Goal: Task Accomplishment & Management: Use online tool/utility

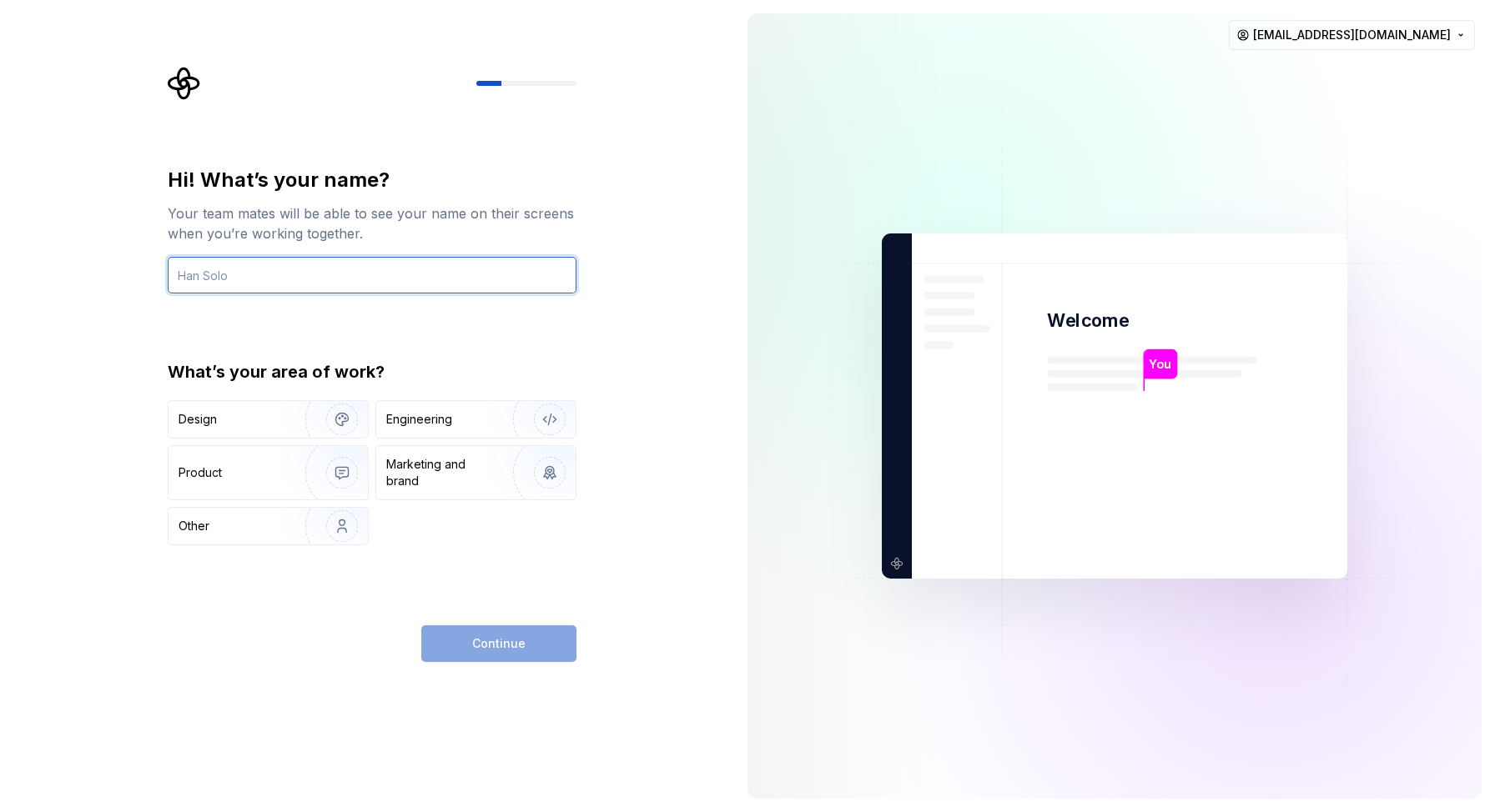
click at [497, 262] on input "text" at bounding box center [371, 275] width 409 height 37
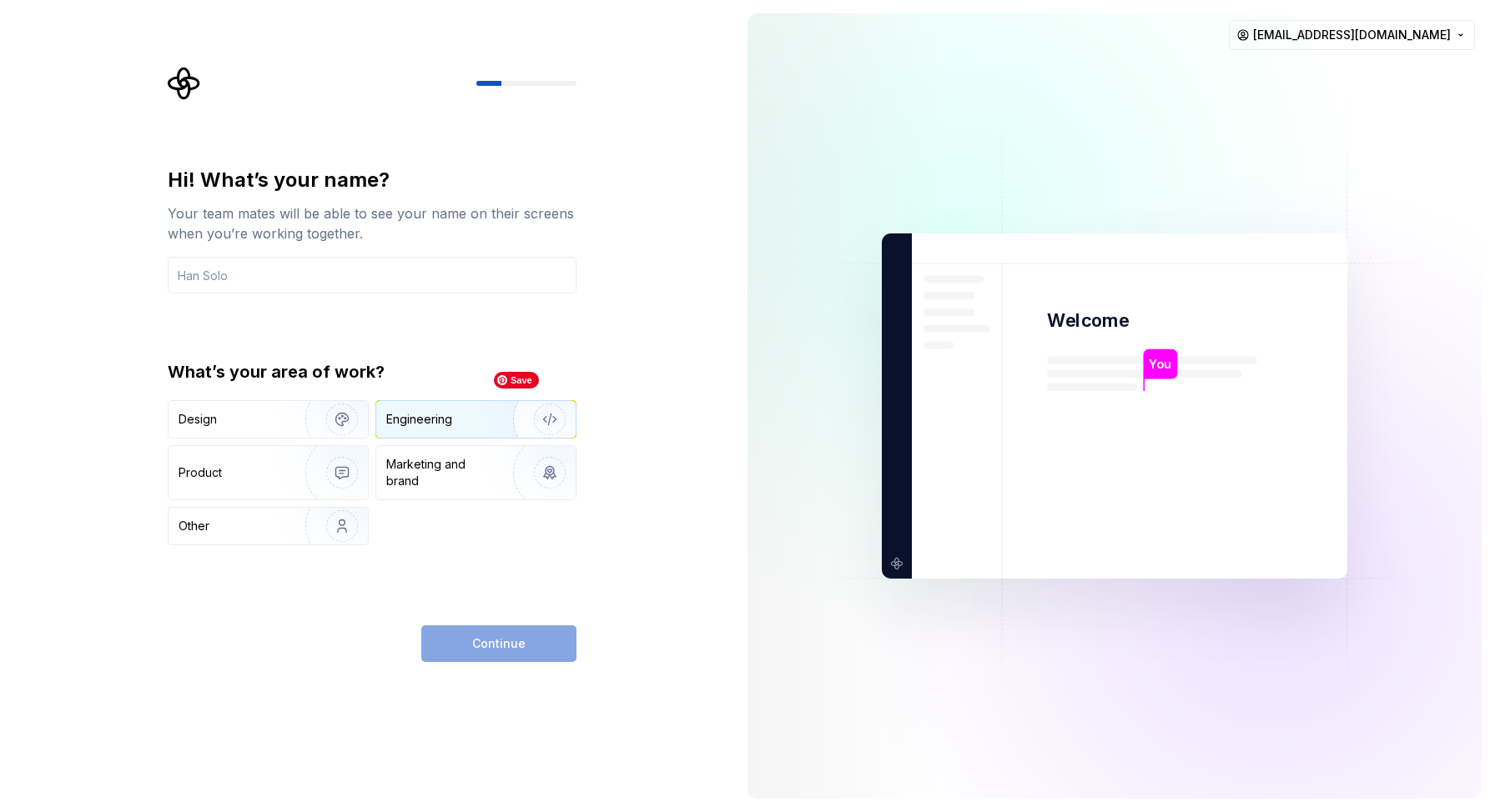
click at [487, 422] on img "button" at bounding box center [539, 420] width 107 height 112
click at [472, 631] on div "Continue" at bounding box center [500, 644] width 156 height 37
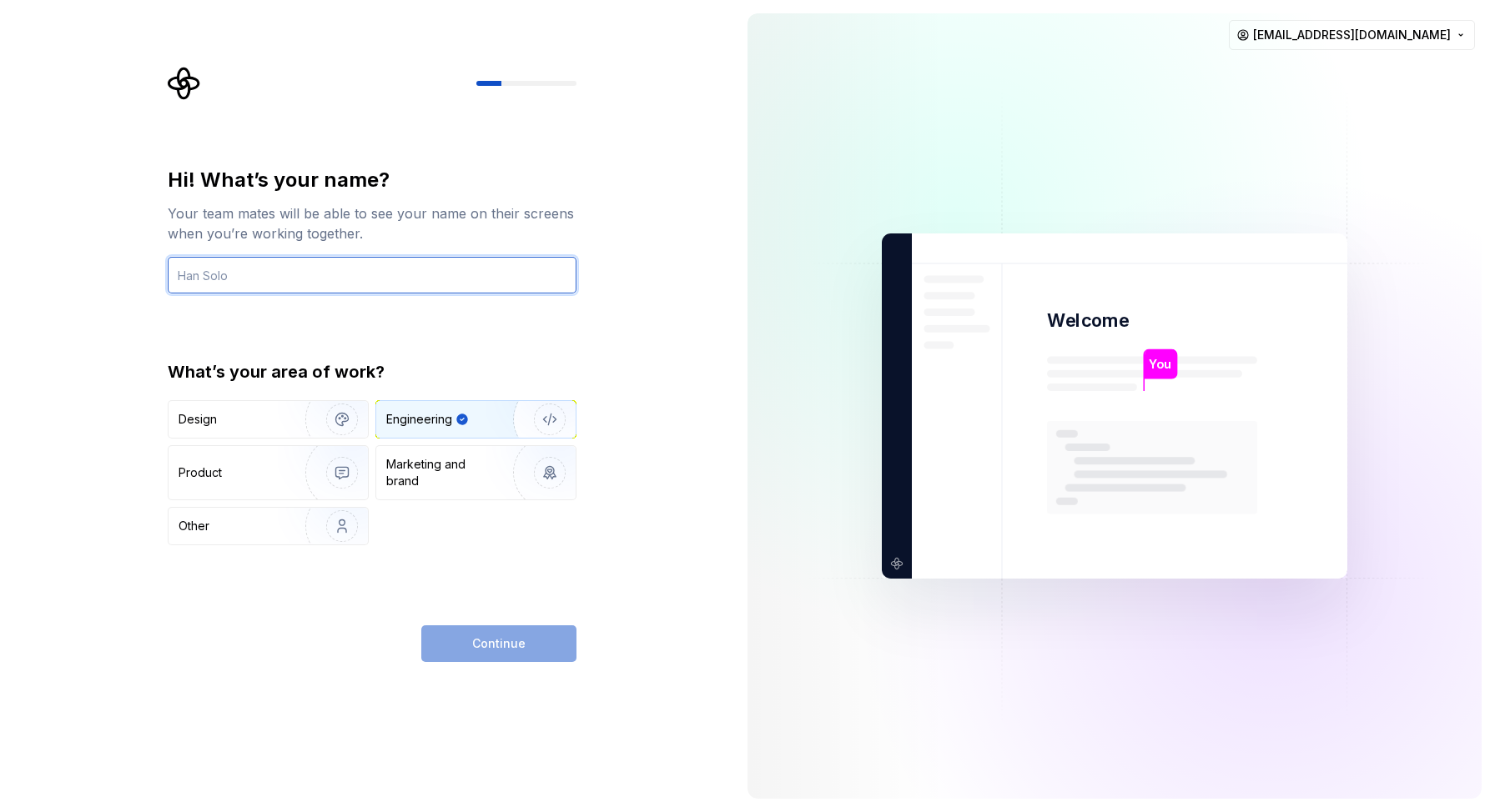
click at [359, 273] on input "text" at bounding box center [371, 275] width 409 height 37
type input "Spear"
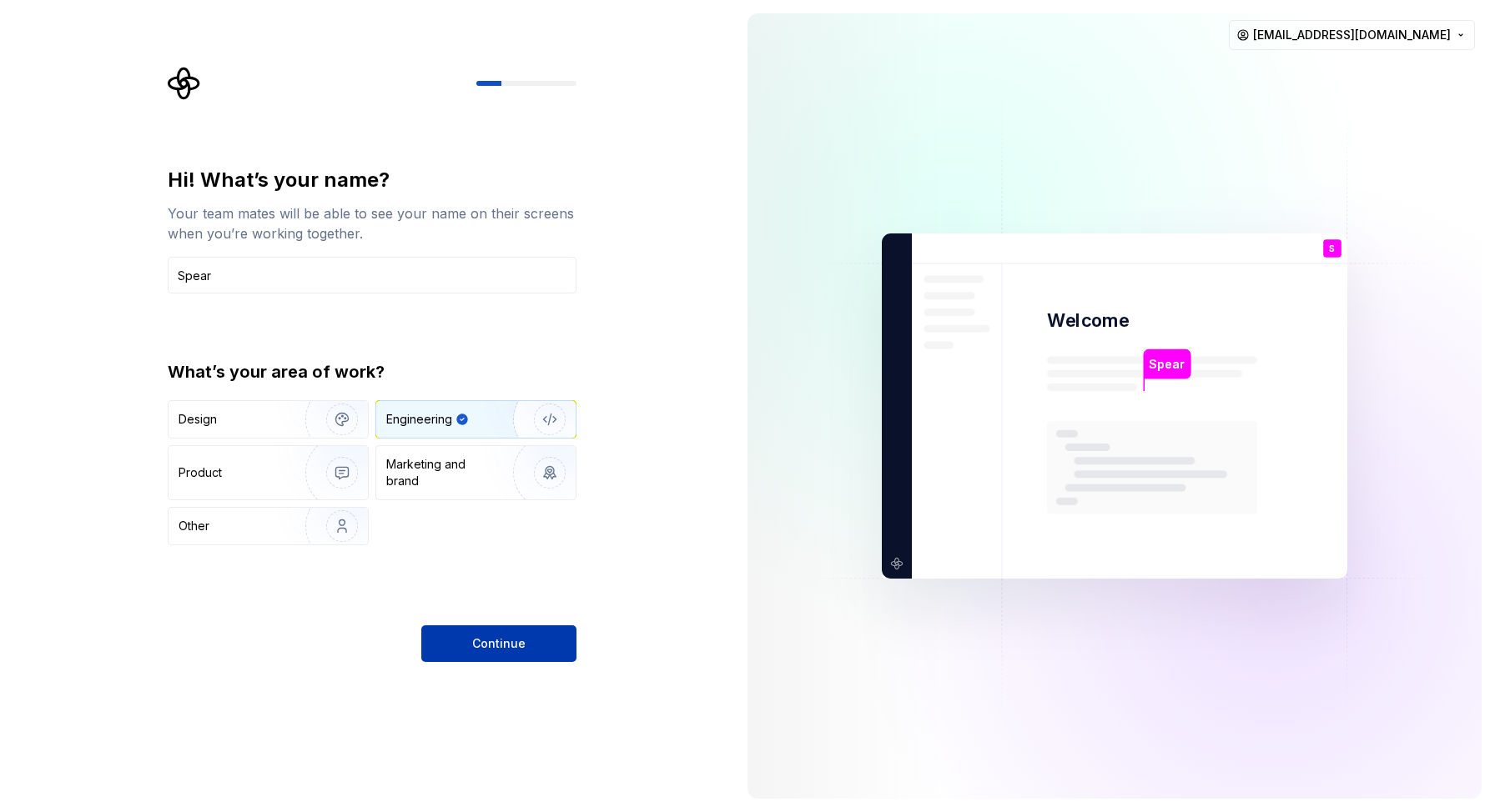
click at [533, 655] on button "Continue" at bounding box center [500, 644] width 156 height 37
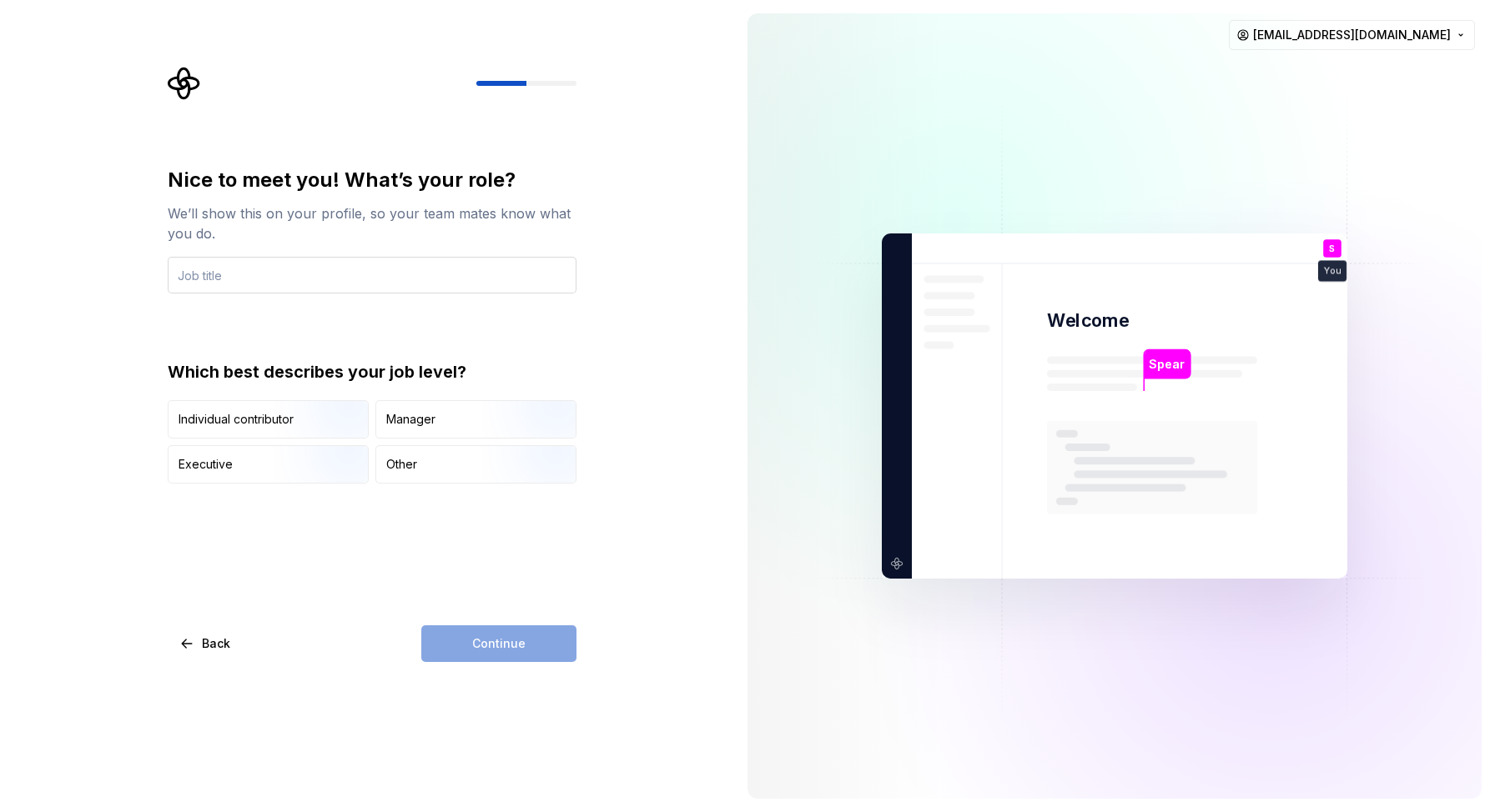
click at [354, 287] on input "text" at bounding box center [371, 275] width 409 height 37
type input "Founder"
click at [629, 521] on div "Nice to meet you! What’s your role? We’ll show this on your profile, so your te…" at bounding box center [367, 406] width 734 height 812
click at [228, 468] on div "Executive" at bounding box center [205, 465] width 54 height 16
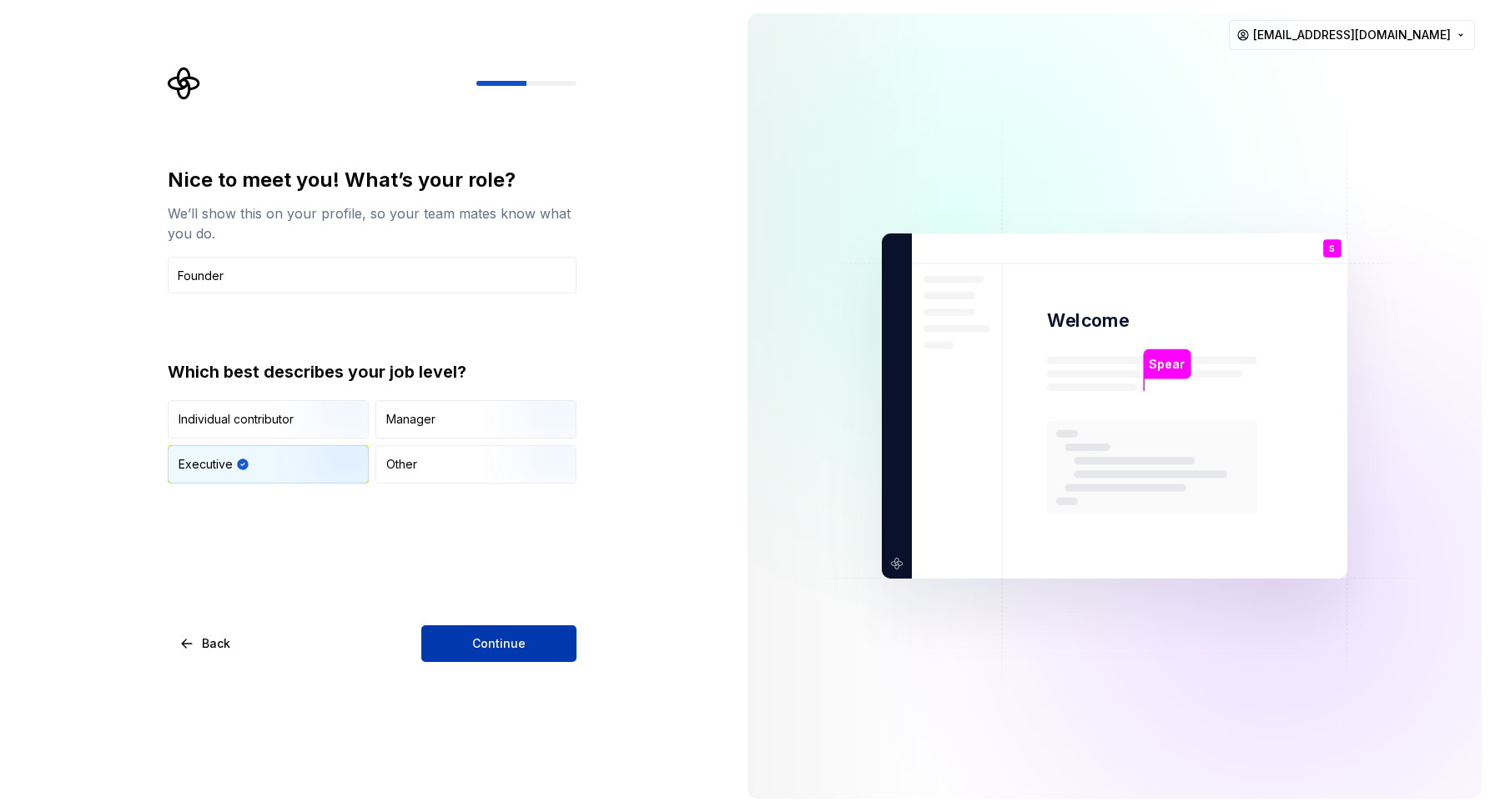
click at [492, 652] on button "Continue" at bounding box center [500, 644] width 156 height 37
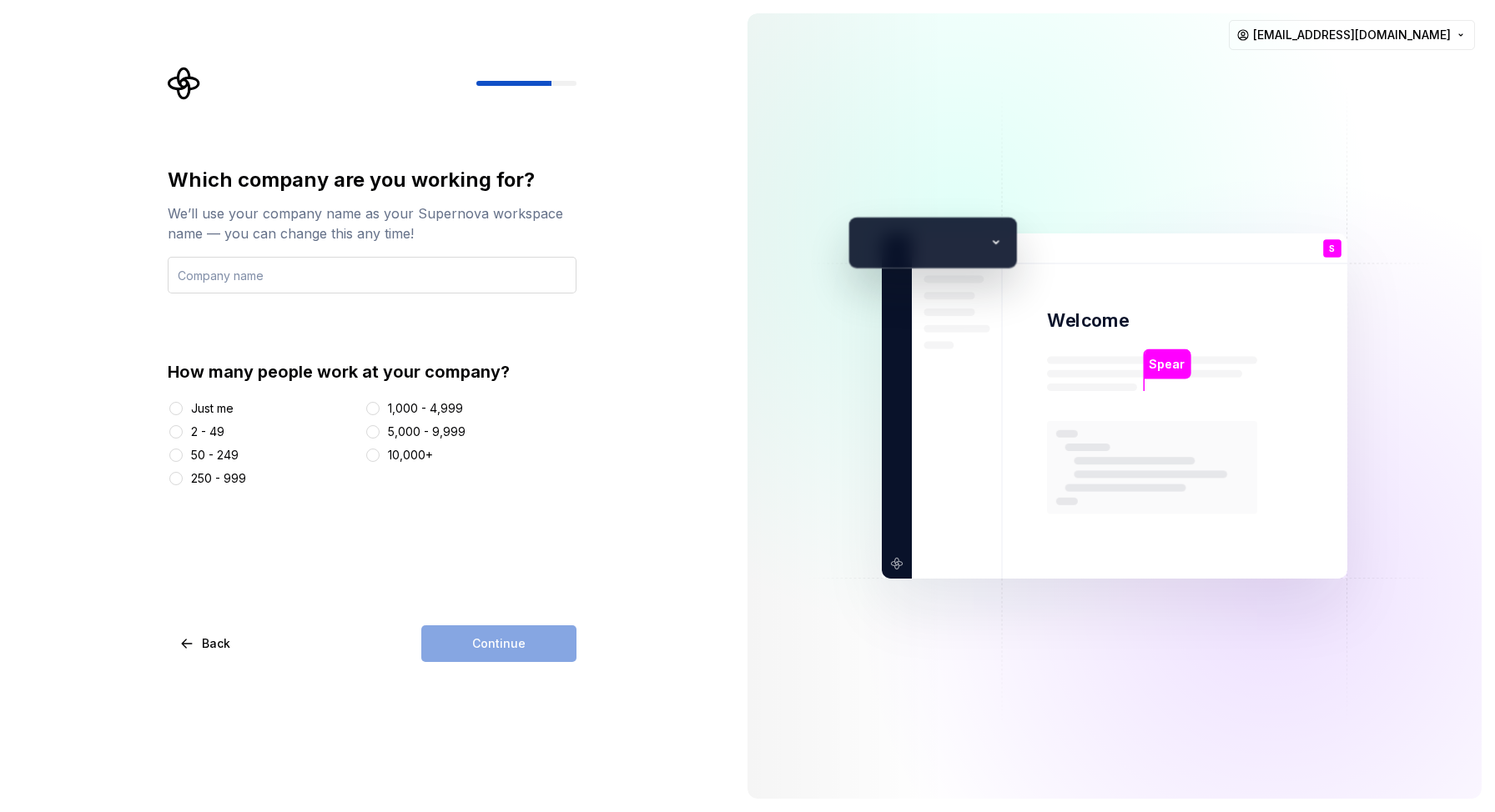
click at [460, 271] on input "text" at bounding box center [371, 275] width 409 height 37
type input "[PERSON_NAME] [PERSON_NAME]"
click at [176, 433] on button "2 - 49" at bounding box center [176, 432] width 14 height 14
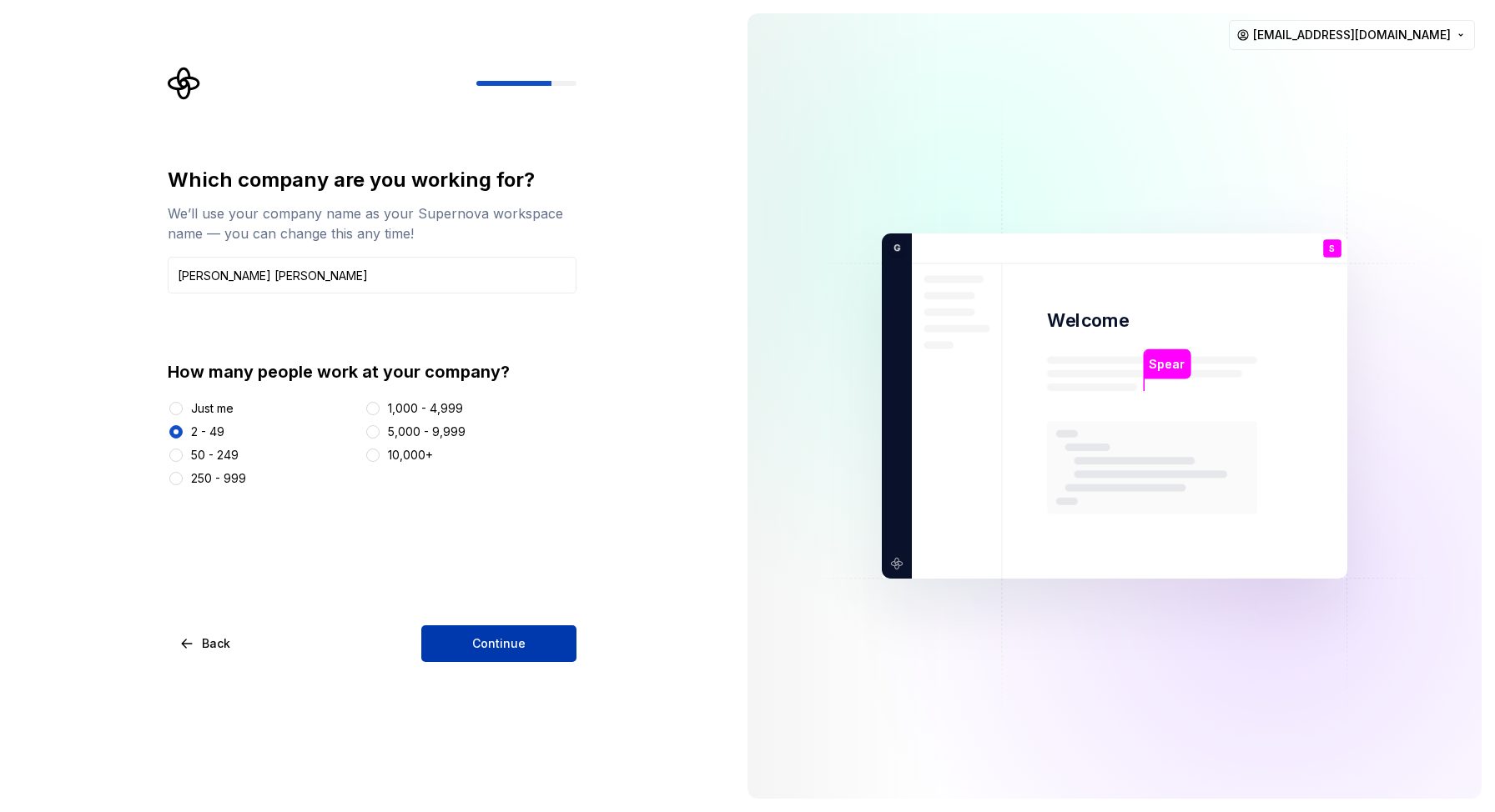
click at [534, 648] on button "Continue" at bounding box center [500, 644] width 156 height 37
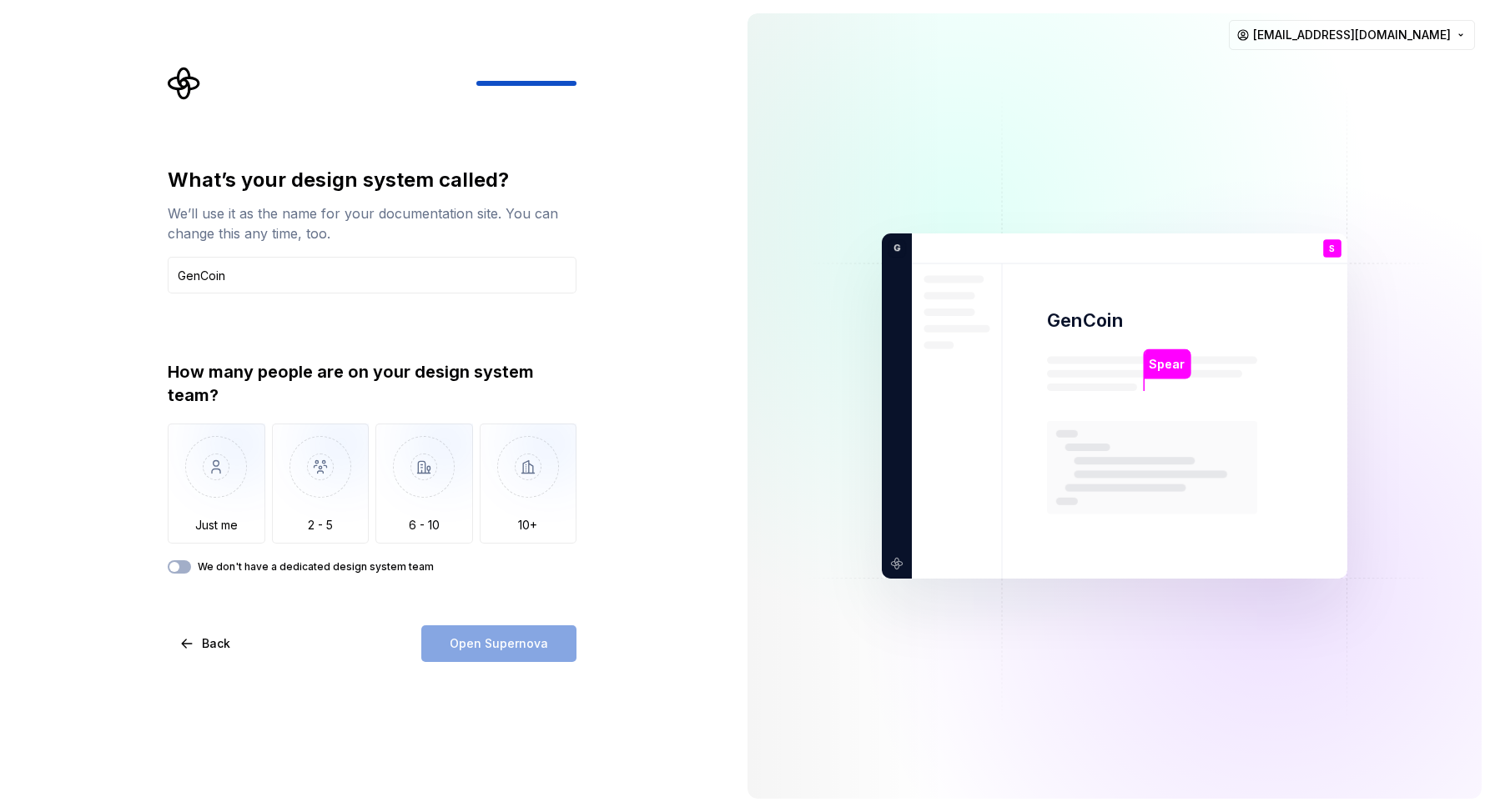
type input "GenCoin"
click at [700, 477] on div "What’s your design system called? We’ll use it as the name for your documentati…" at bounding box center [367, 406] width 734 height 812
click at [317, 468] on img "button" at bounding box center [320, 479] width 98 height 112
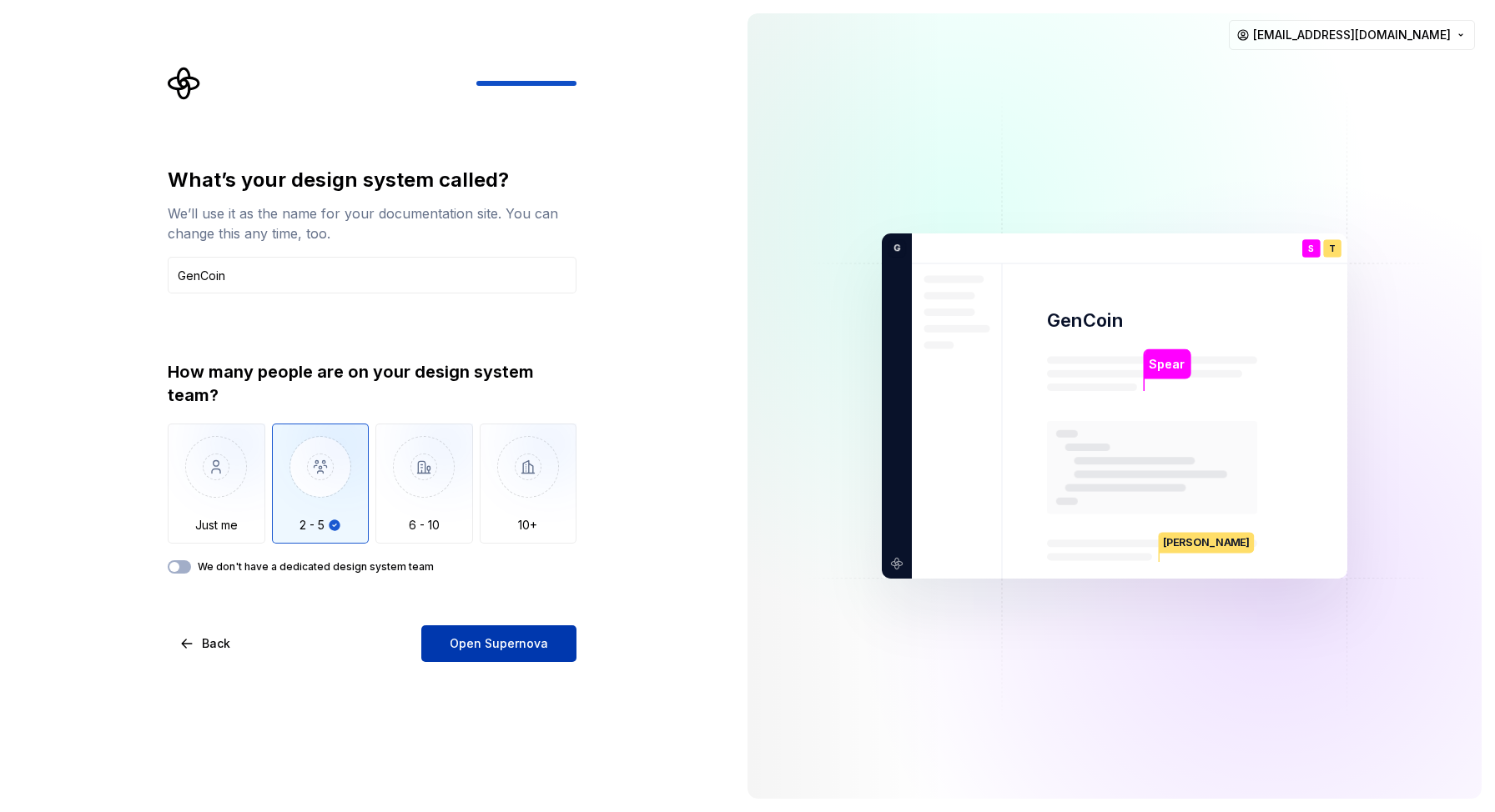
click at [525, 661] on button "Open Supernova" at bounding box center [500, 644] width 156 height 37
click at [1378, 155] on img at bounding box center [1114, 407] width 676 height 788
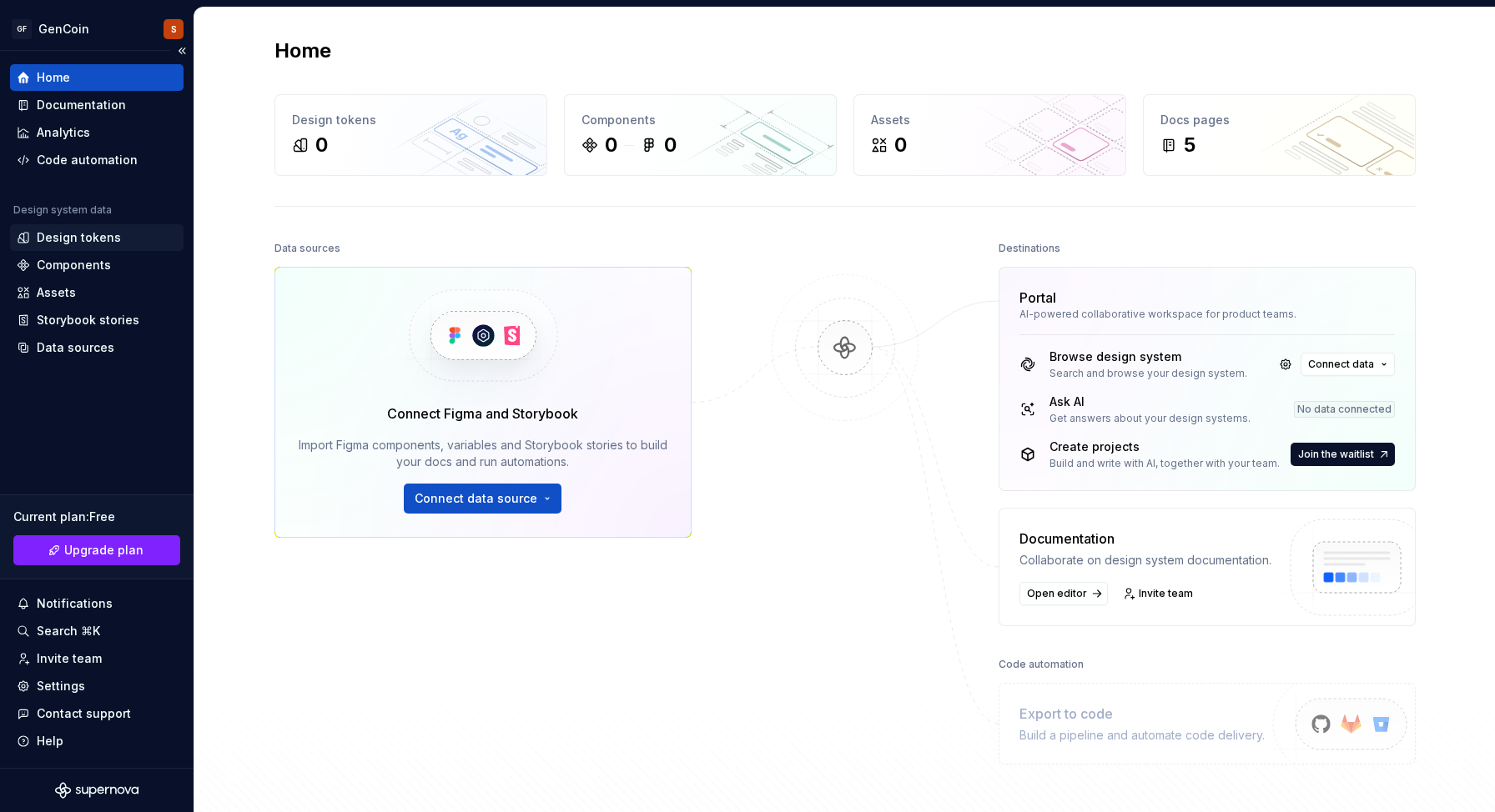
click at [91, 240] on div "Design tokens" at bounding box center [79, 238] width 84 height 16
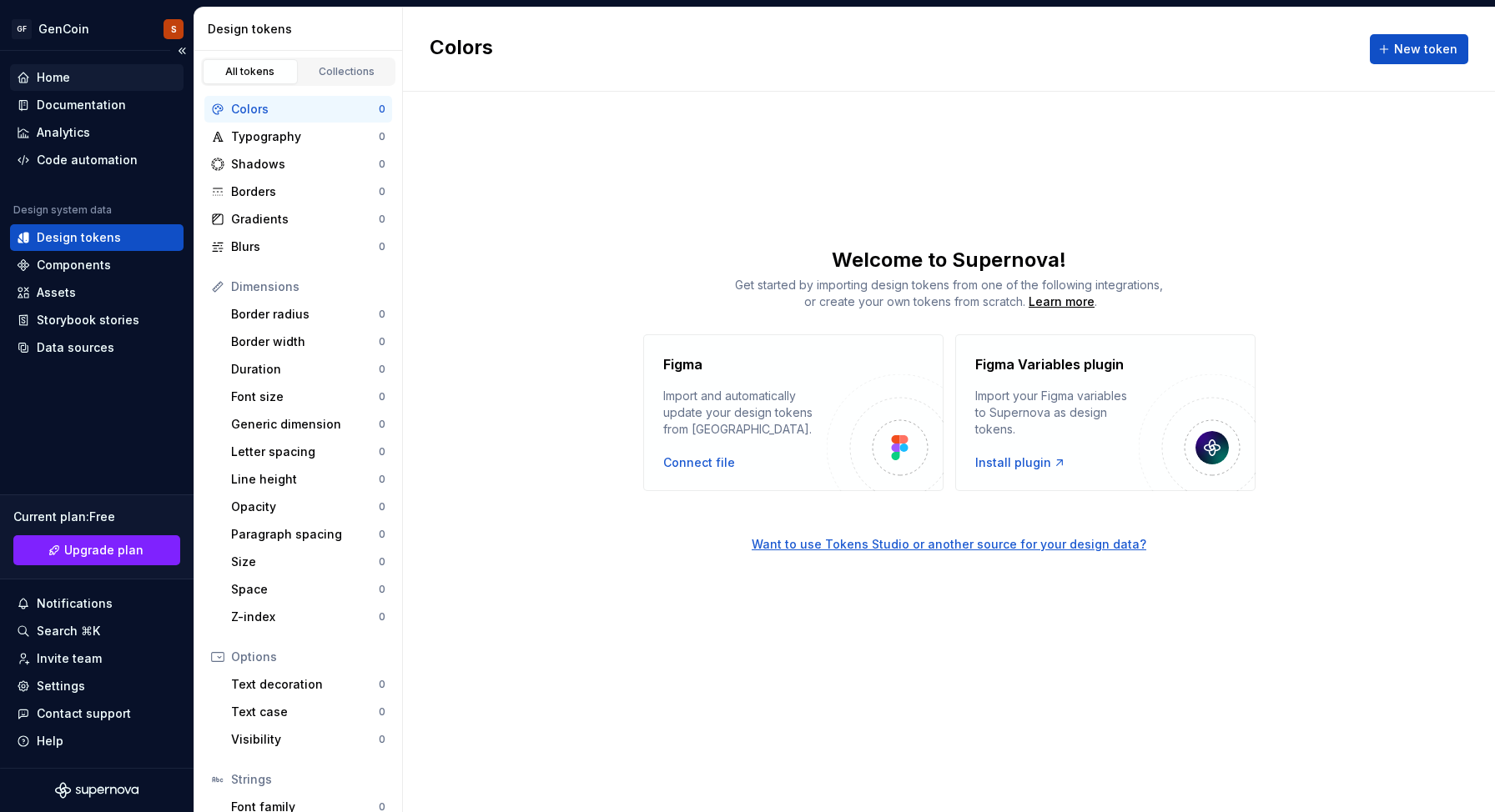
click at [94, 80] on div "Home" at bounding box center [96, 78] width 160 height 16
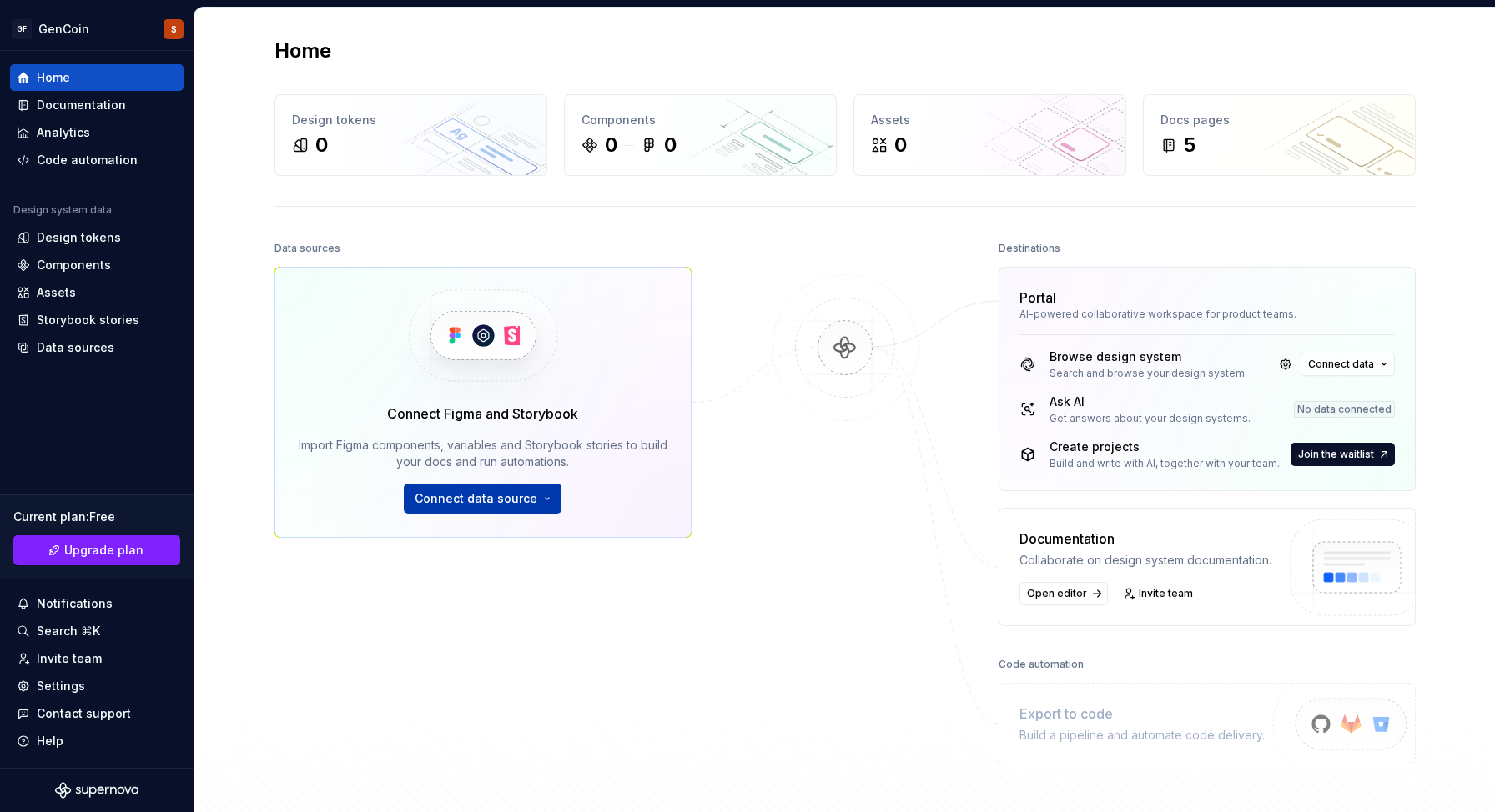
click at [468, 508] on button "Connect data source" at bounding box center [482, 498] width 157 height 30
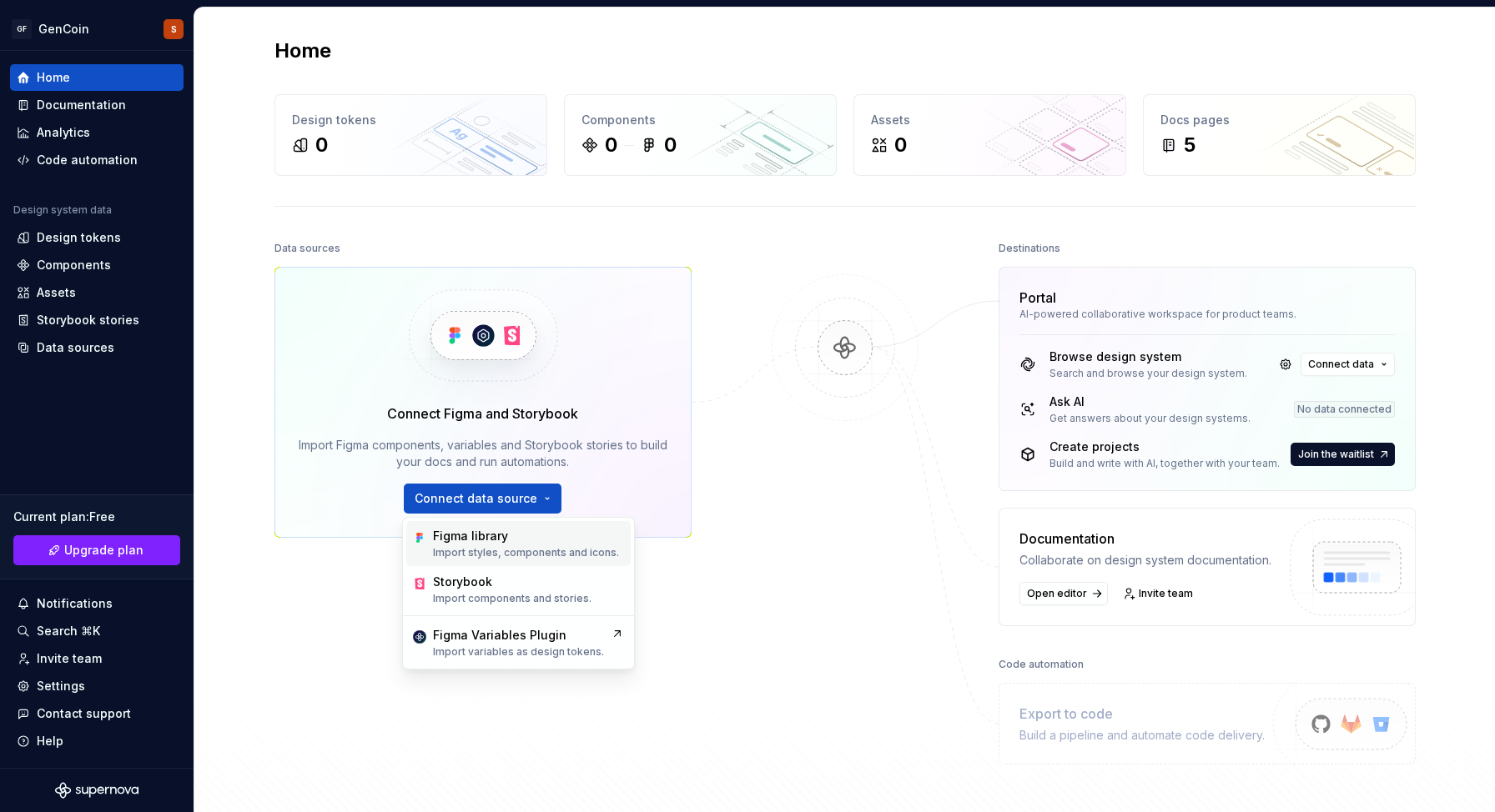
click at [518, 546] on p "Import styles, components and icons." at bounding box center [525, 552] width 186 height 14
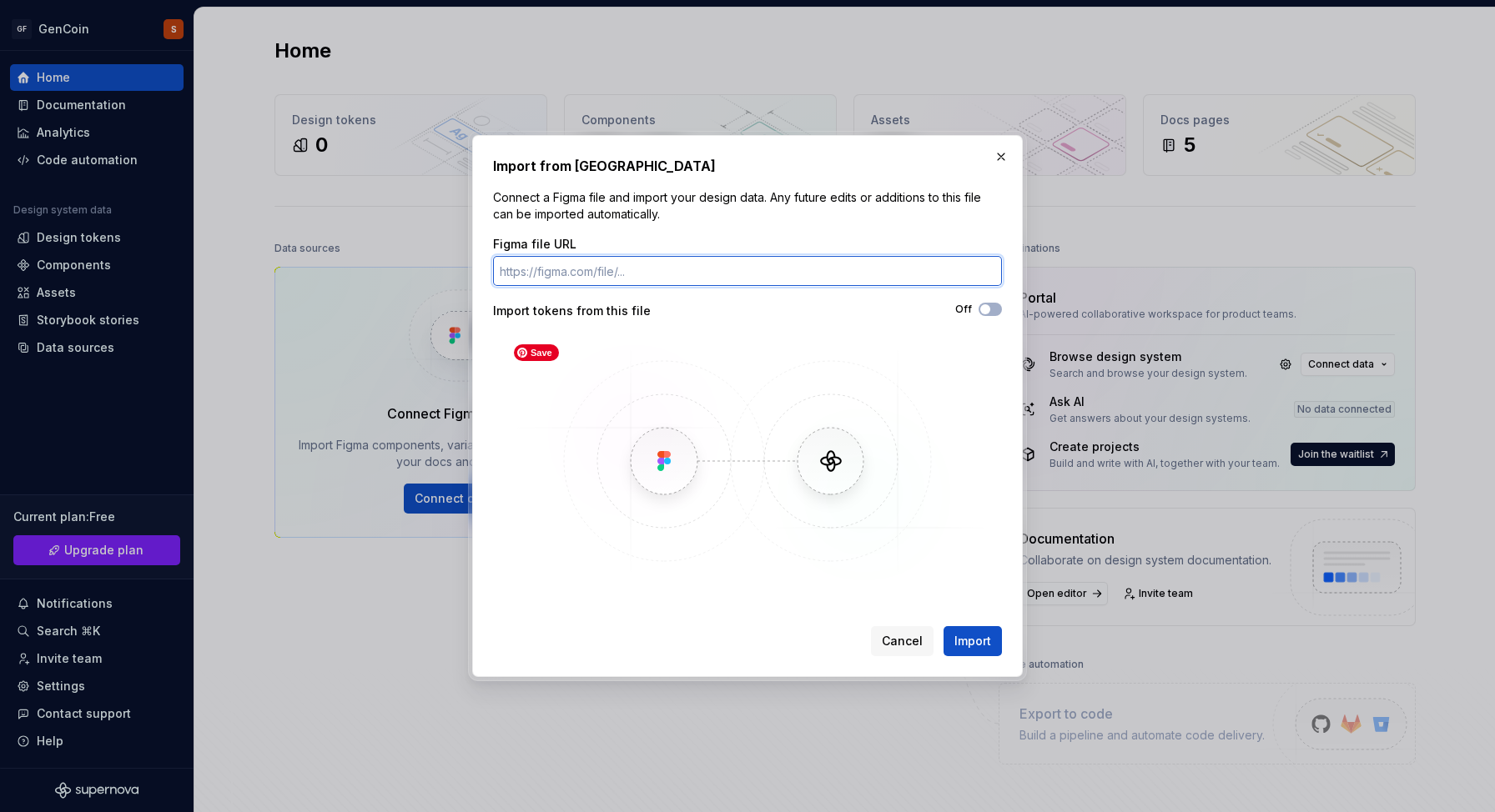
paste input "[URL][DOMAIN_NAME]"
type input "[URL][DOMAIN_NAME]"
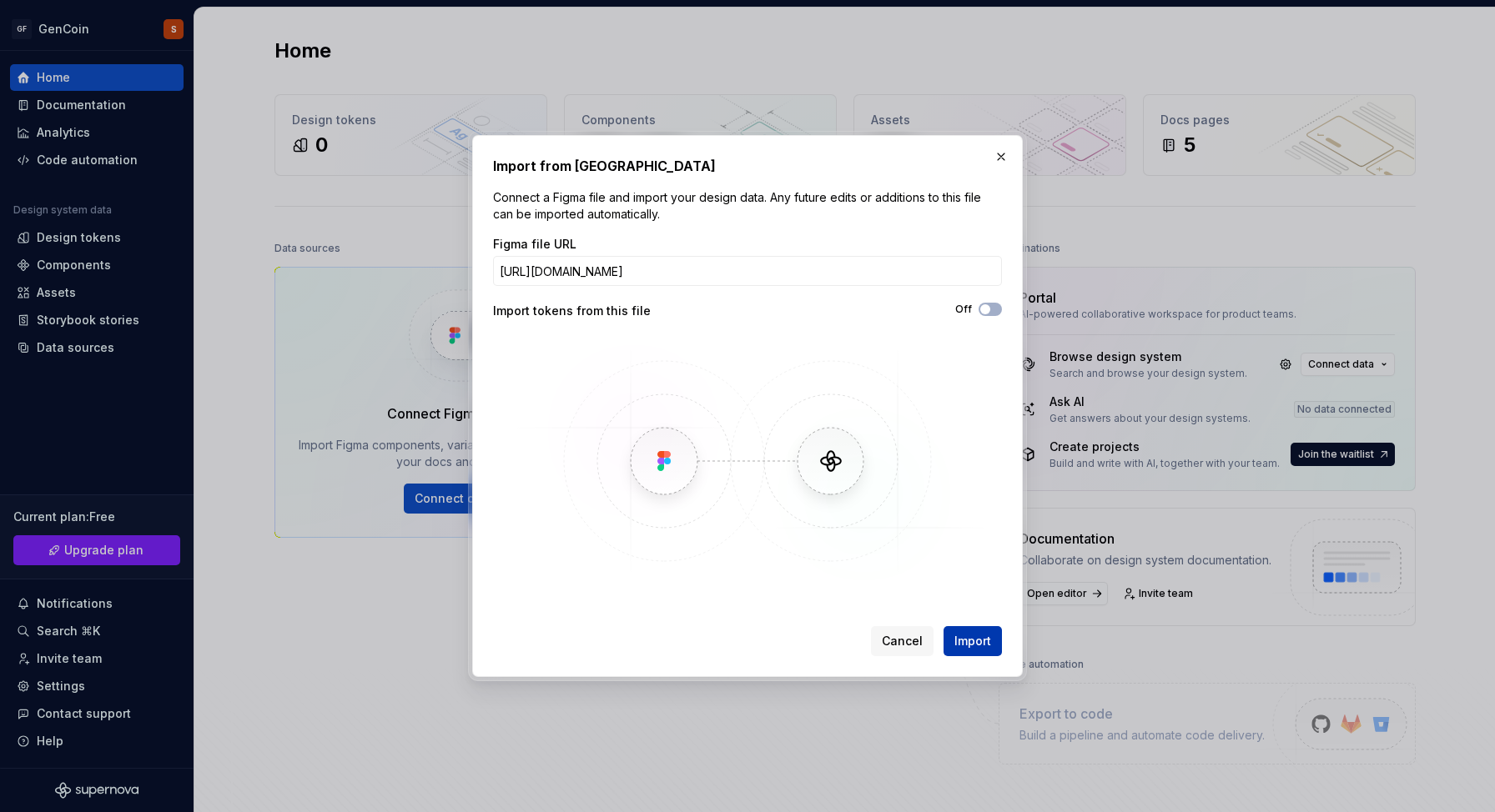
scroll to position [0, 0]
click at [981, 639] on span "Import" at bounding box center [973, 641] width 37 height 16
click at [981, 631] on button "Import" at bounding box center [973, 641] width 59 height 30
click at [984, 309] on span "button" at bounding box center [984, 309] width 10 height 10
click at [956, 648] on span "Import" at bounding box center [973, 641] width 37 height 16
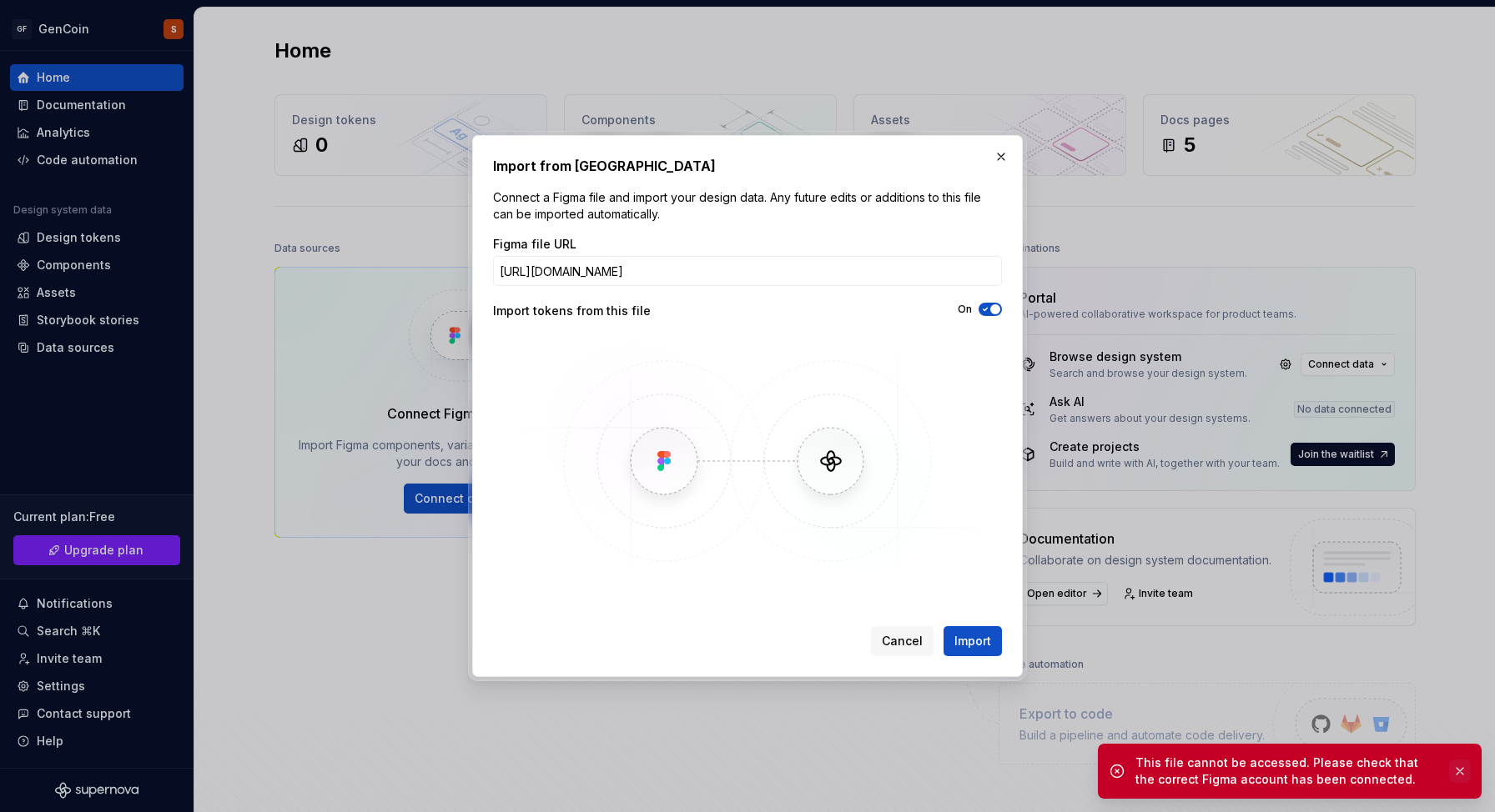
click at [1459, 775] on button "button" at bounding box center [1460, 772] width 22 height 24
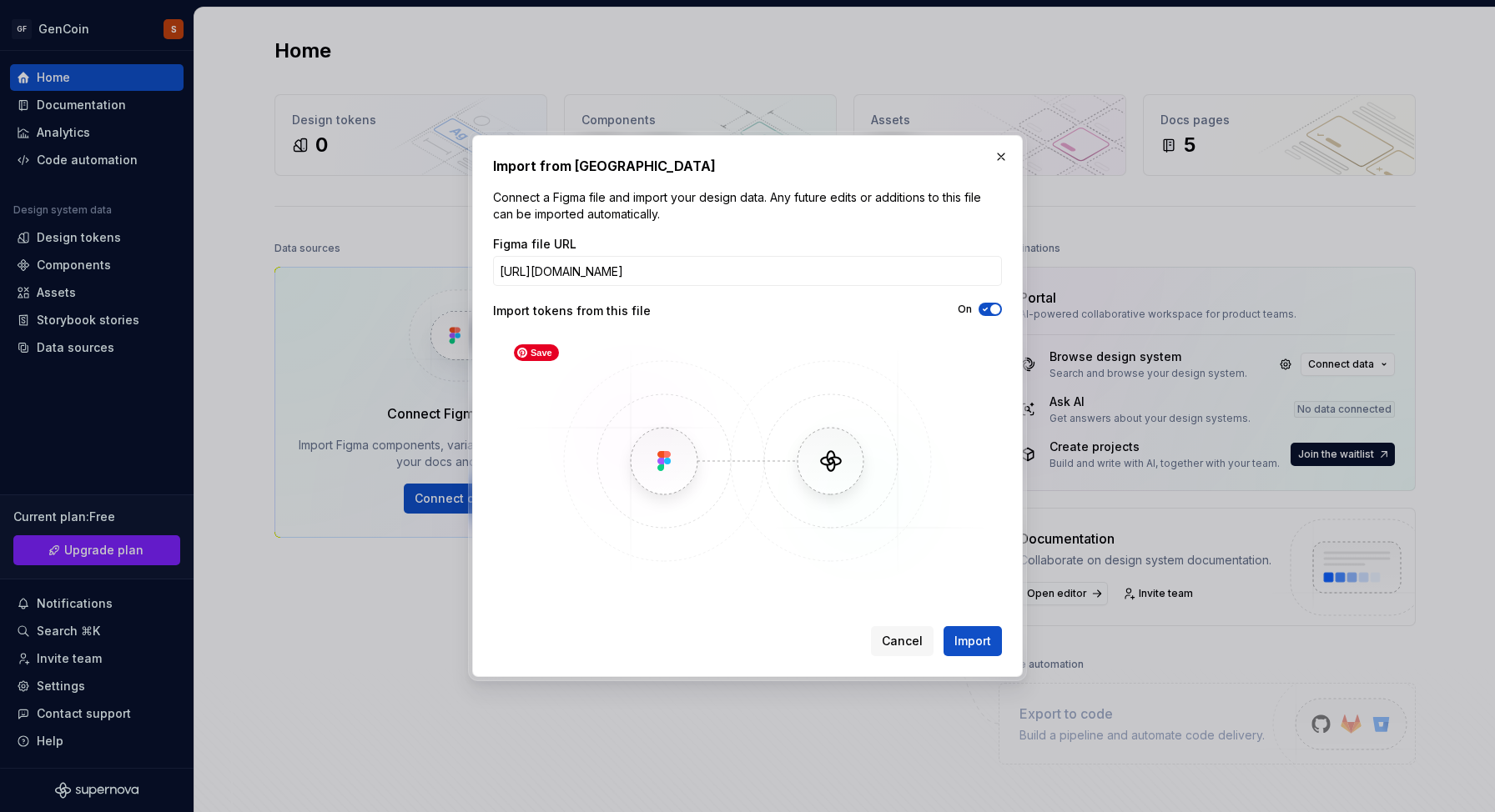
click at [679, 455] on img at bounding box center [748, 461] width 484 height 251
click at [962, 639] on span "Import" at bounding box center [973, 641] width 37 height 16
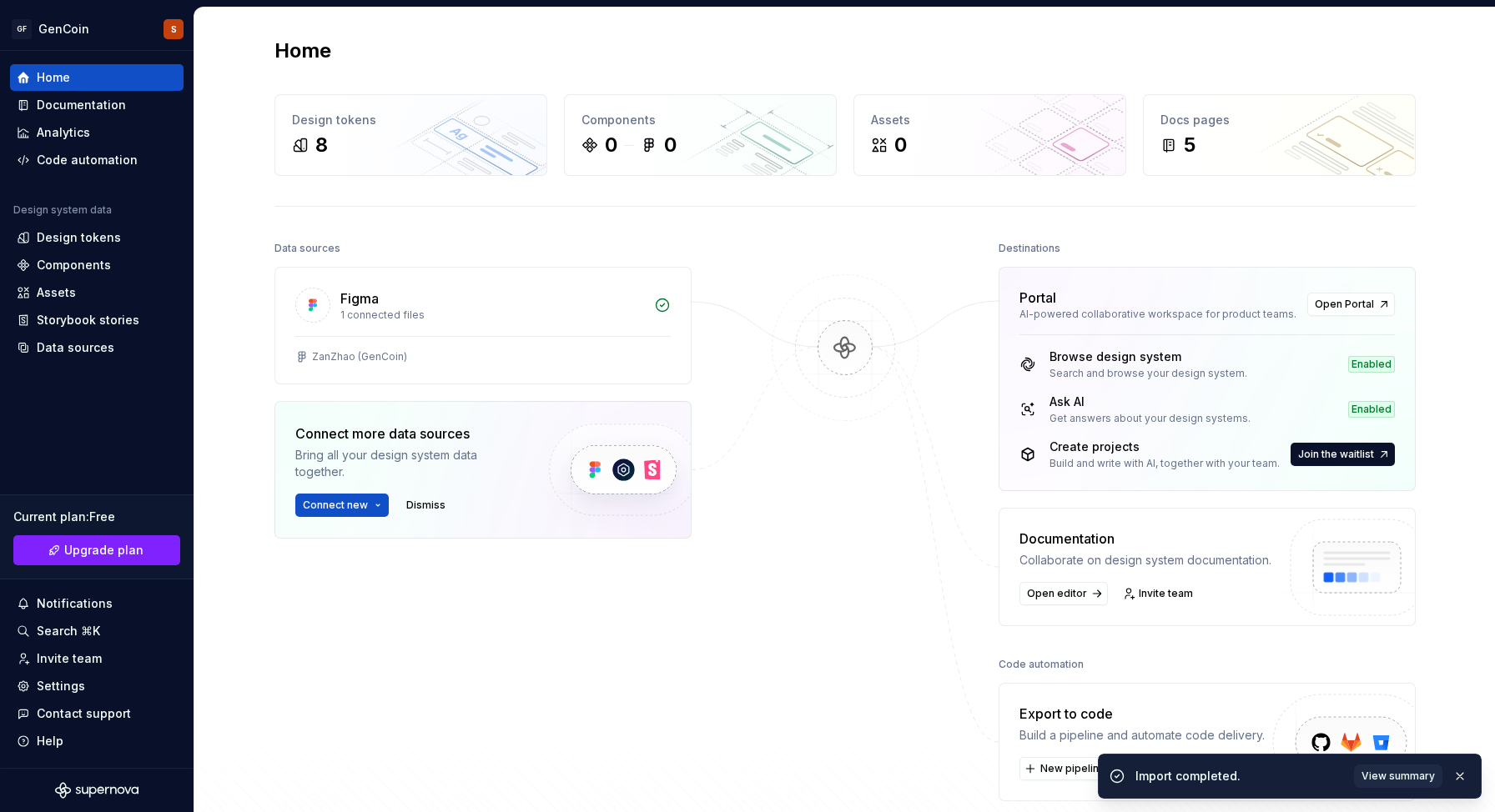
click at [1425, 252] on div "Home Design tokens 8 Components 0 0 Assets 0 Docs pages 5 Data sources Figma 1 …" at bounding box center [844, 453] width 1201 height 891
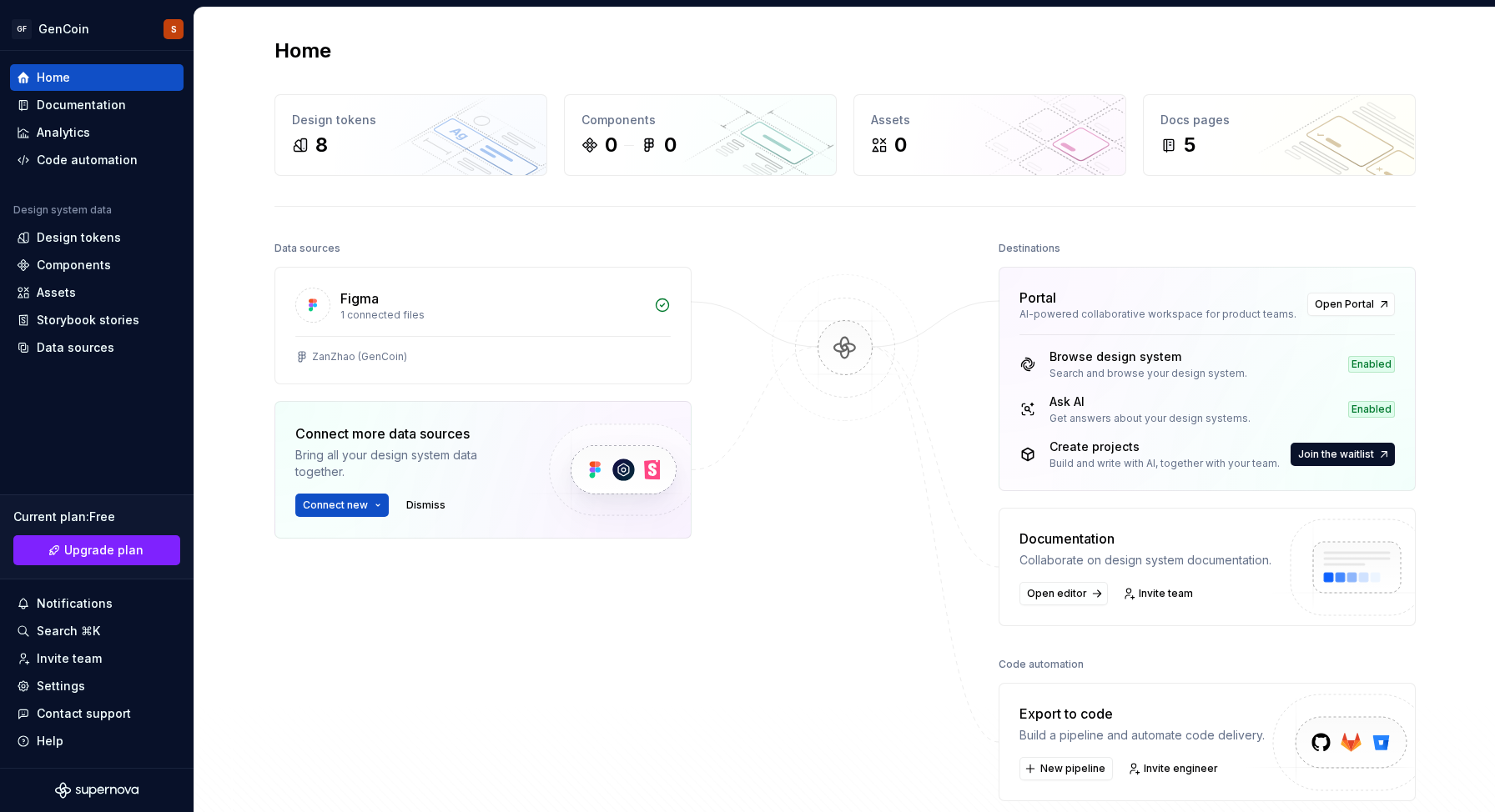
click at [1432, 226] on div "Home Design tokens 8 Components 0 0 Assets 0 Docs pages 5 Data sources Figma 1 …" at bounding box center [844, 453] width 1201 height 891
click at [1432, 219] on div "Home Design tokens 8 Components 0 0 Assets 0 Docs pages 5 Data sources Figma 1 …" at bounding box center [844, 453] width 1201 height 891
click at [1446, 204] on div "Home Design tokens 8 Components 0 0 Assets 0 Docs pages 5 Data sources Figma 1 …" at bounding box center [844, 453] width 1301 height 892
click at [1435, 193] on div "Home Design tokens 8 Components 0 0 Assets 0 Docs pages 5 Data sources Figma 1 …" at bounding box center [844, 453] width 1201 height 891
click at [1451, 290] on div "Home Design tokens 8 Components 0 0 Assets 0 Docs pages 5 Data sources Figma 1 …" at bounding box center [844, 453] width 1301 height 892
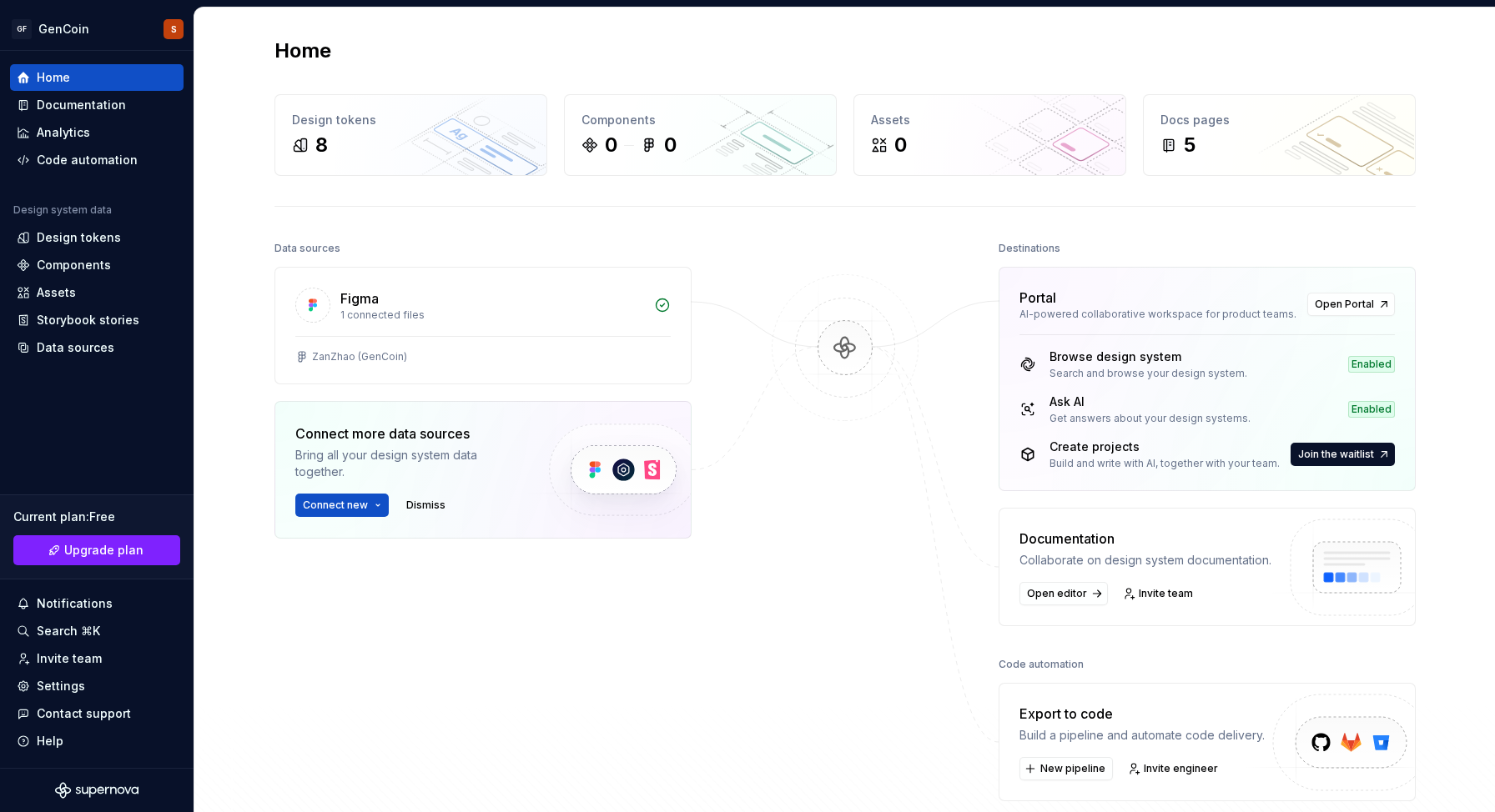
click at [468, 599] on div "Figma 1 connected files ZanZhao (GenCoin) Connect more data sources Bring all y…" at bounding box center [483, 444] width 417 height 355
click at [511, 317] on div "1 connected files" at bounding box center [492, 315] width 304 height 14
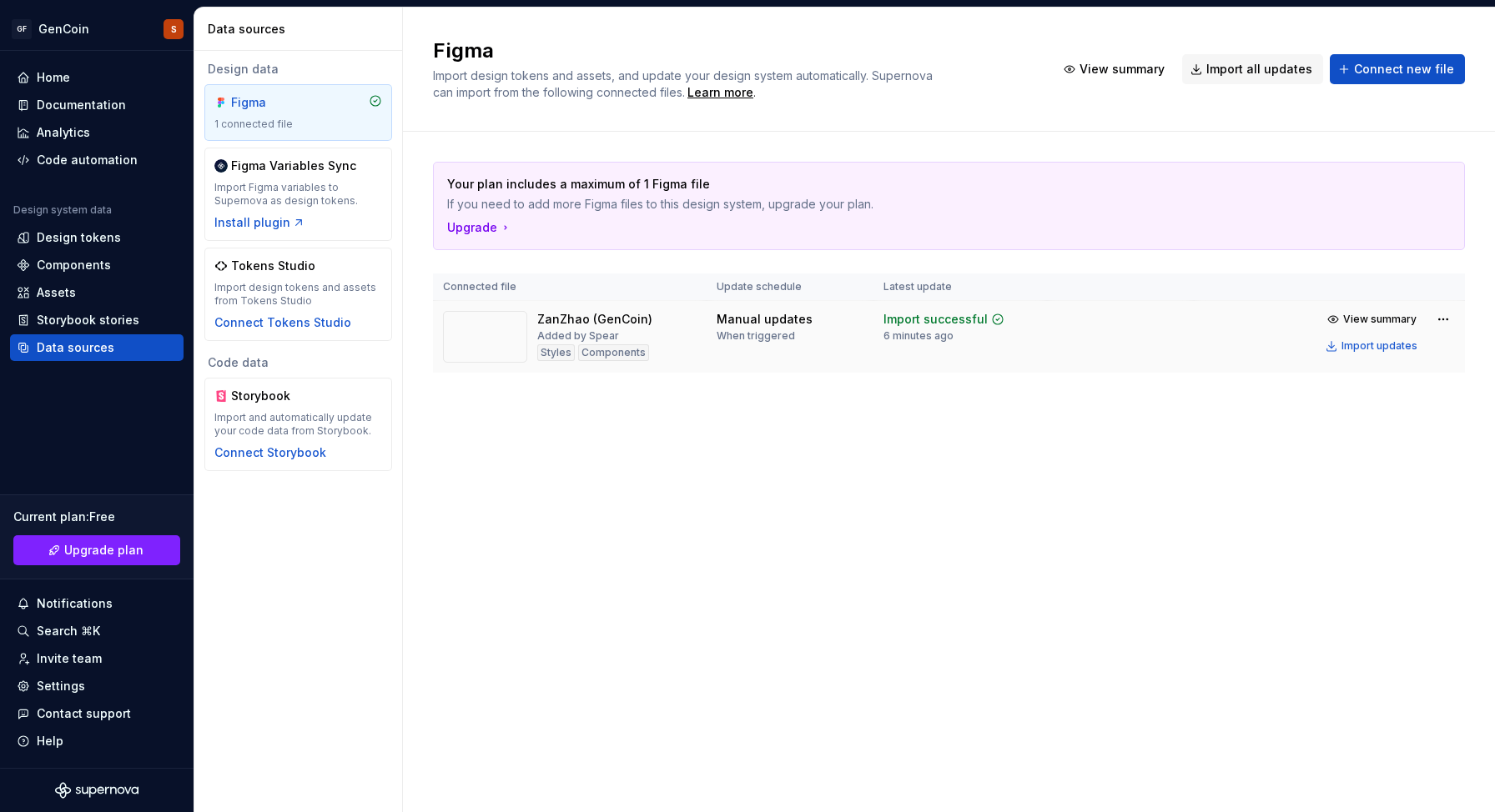
click at [487, 358] on img at bounding box center [485, 337] width 84 height 52
drag, startPoint x: 1003, startPoint y: 486, endPoint x: 995, endPoint y: 459, distance: 28.2
click at [1003, 486] on div "Figma Import design tokens and assets, and update your design system automatica…" at bounding box center [949, 410] width 1092 height 805
click at [483, 345] on img at bounding box center [485, 337] width 84 height 52
drag, startPoint x: 1231, startPoint y: 418, endPoint x: 1225, endPoint y: 409, distance: 10.8
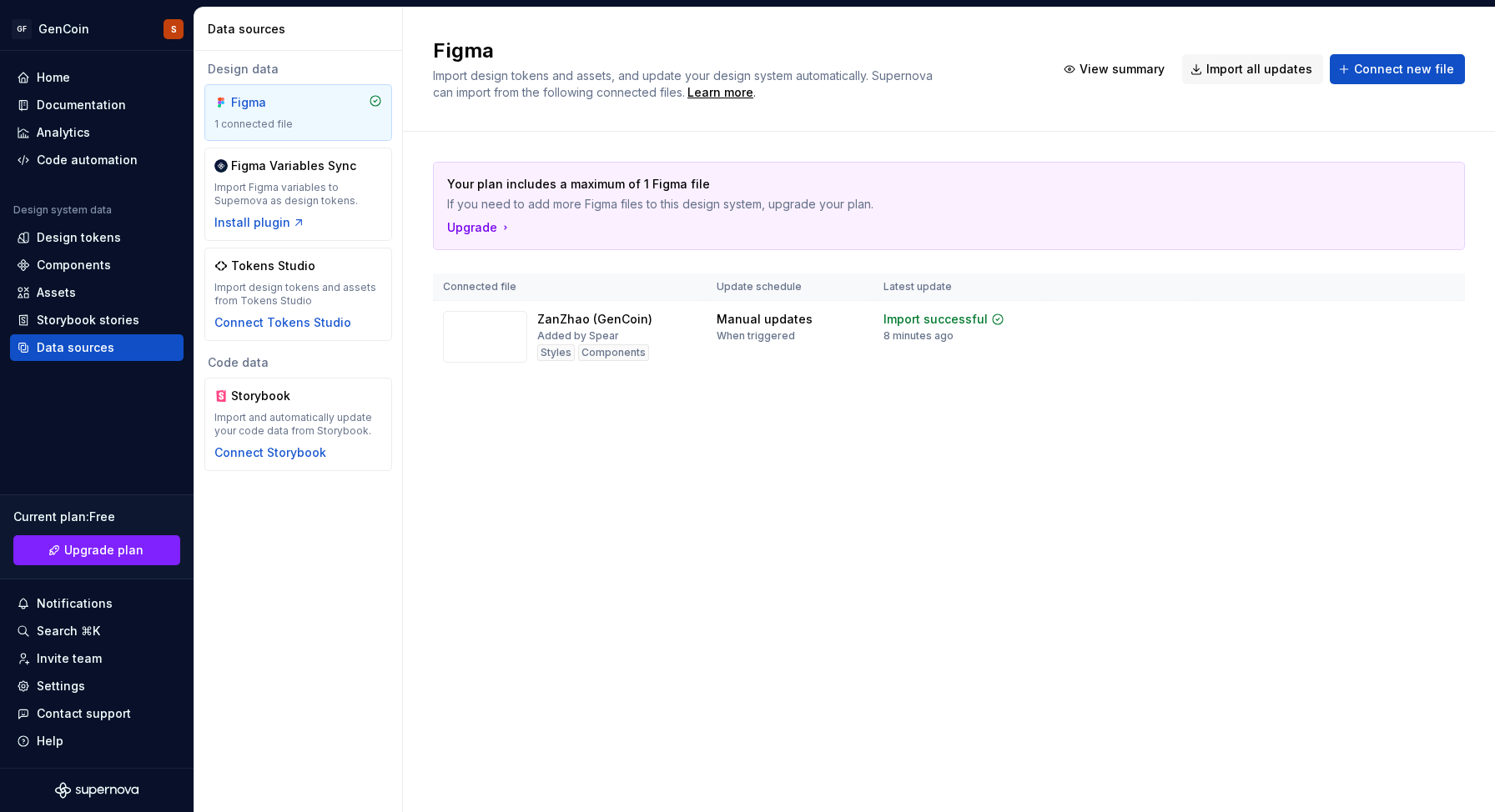
click at [1231, 415] on div "Your plan includes a maximum of 1 Figma file If you need to add more Figma file…" at bounding box center [949, 283] width 1032 height 304
click at [504, 334] on img at bounding box center [485, 337] width 84 height 52
click at [737, 454] on div "Figma Import design tokens and assets, and update your design system automatica…" at bounding box center [949, 410] width 1092 height 805
click at [486, 341] on img at bounding box center [485, 337] width 84 height 52
click at [500, 334] on img at bounding box center [485, 337] width 84 height 52
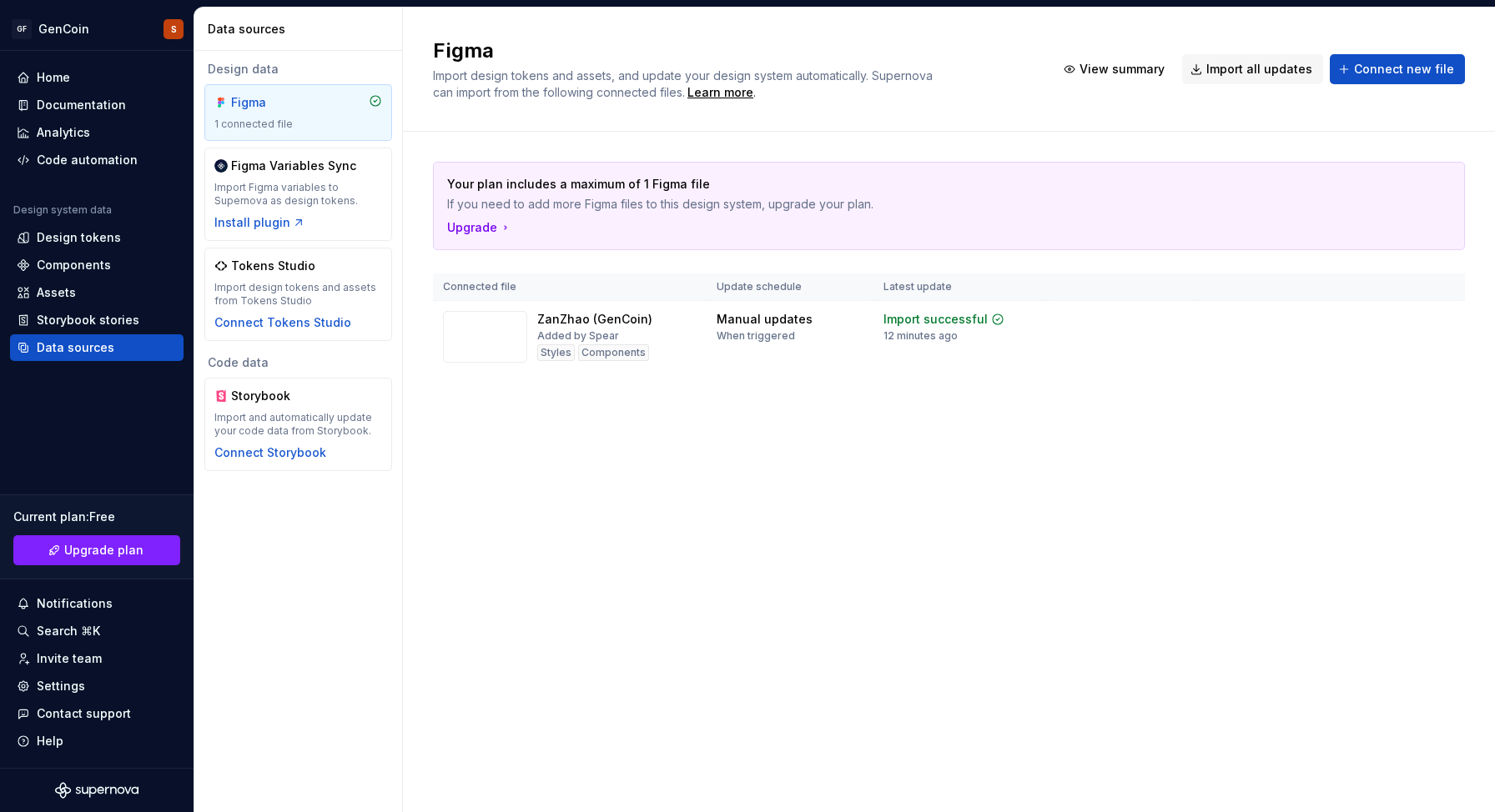
click at [1275, 489] on div "Figma Import design tokens and assets, and update your design system automatica…" at bounding box center [949, 410] width 1092 height 805
drag, startPoint x: 679, startPoint y: 467, endPoint x: 672, endPoint y: 459, distance: 10.6
click at [679, 467] on div "Figma Import design tokens and assets, and update your design system automatica…" at bounding box center [949, 410] width 1092 height 805
click at [537, 323] on div "ZanZhao (GenCoin)" at bounding box center [595, 319] width 115 height 16
click at [630, 336] on div "ZanZhao (GenCoin) Added by Spear Styles Components" at bounding box center [595, 337] width 115 height 52
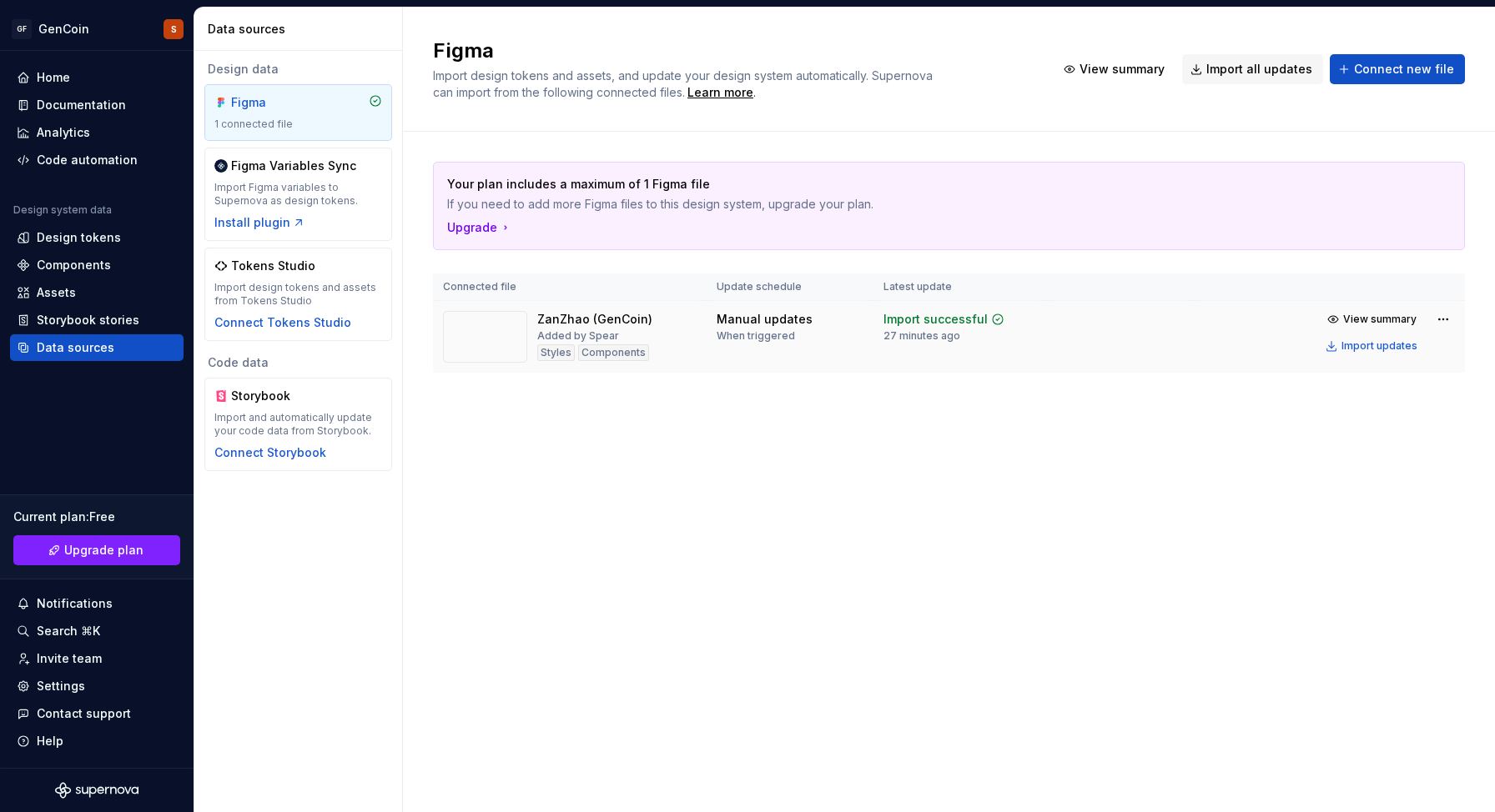
click at [962, 326] on div "Import successful" at bounding box center [936, 319] width 104 height 16
click at [328, 115] on div "Figma 1 connected file" at bounding box center [297, 112] width 167 height 37
click at [1364, 320] on span "View summary" at bounding box center [1380, 319] width 73 height 14
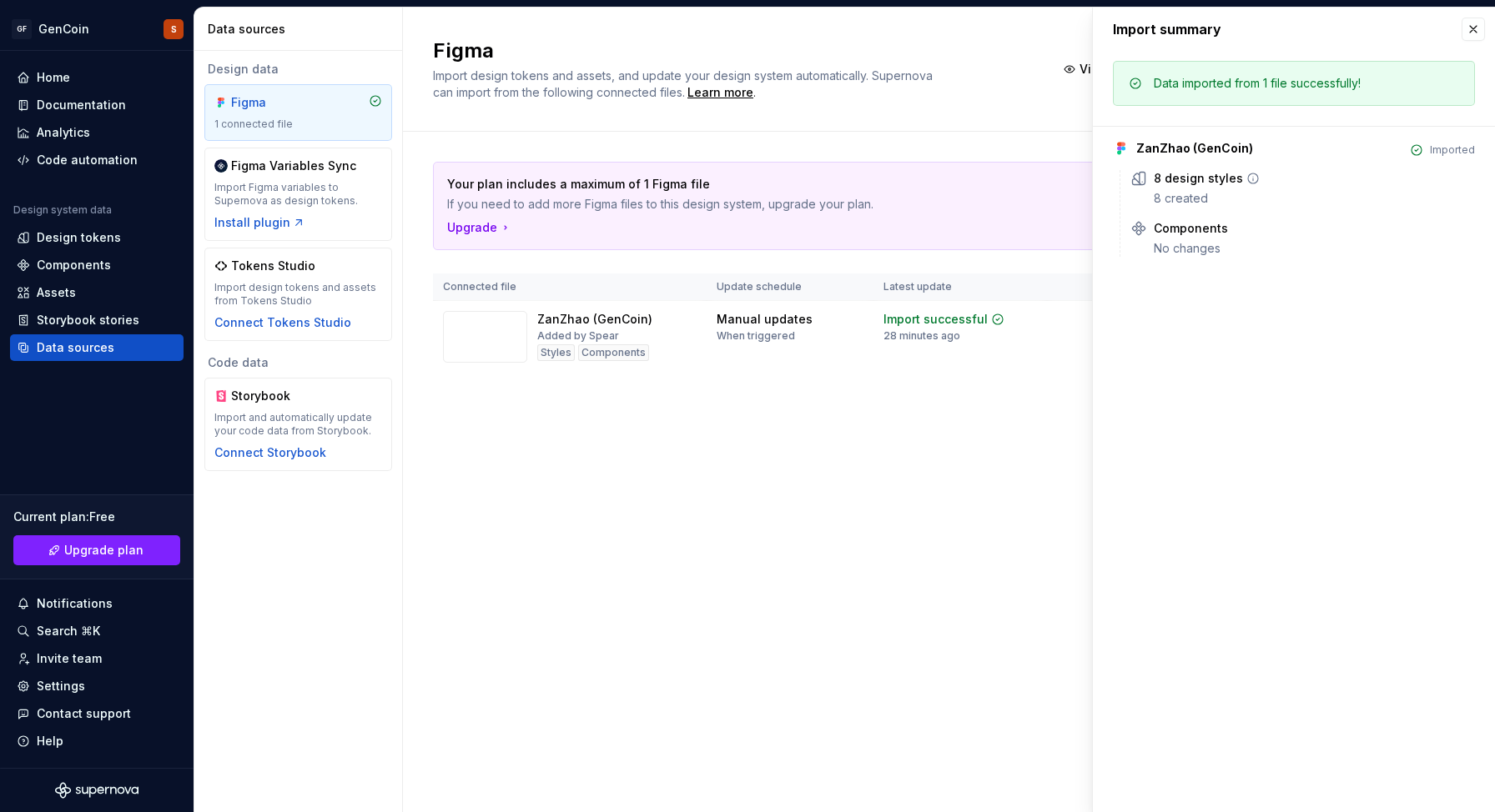
click at [1142, 178] on icon at bounding box center [1139, 178] width 16 height 16
click at [1246, 179] on icon at bounding box center [1253, 178] width 14 height 14
click at [1211, 240] on div "No changes" at bounding box center [1314, 249] width 321 height 16
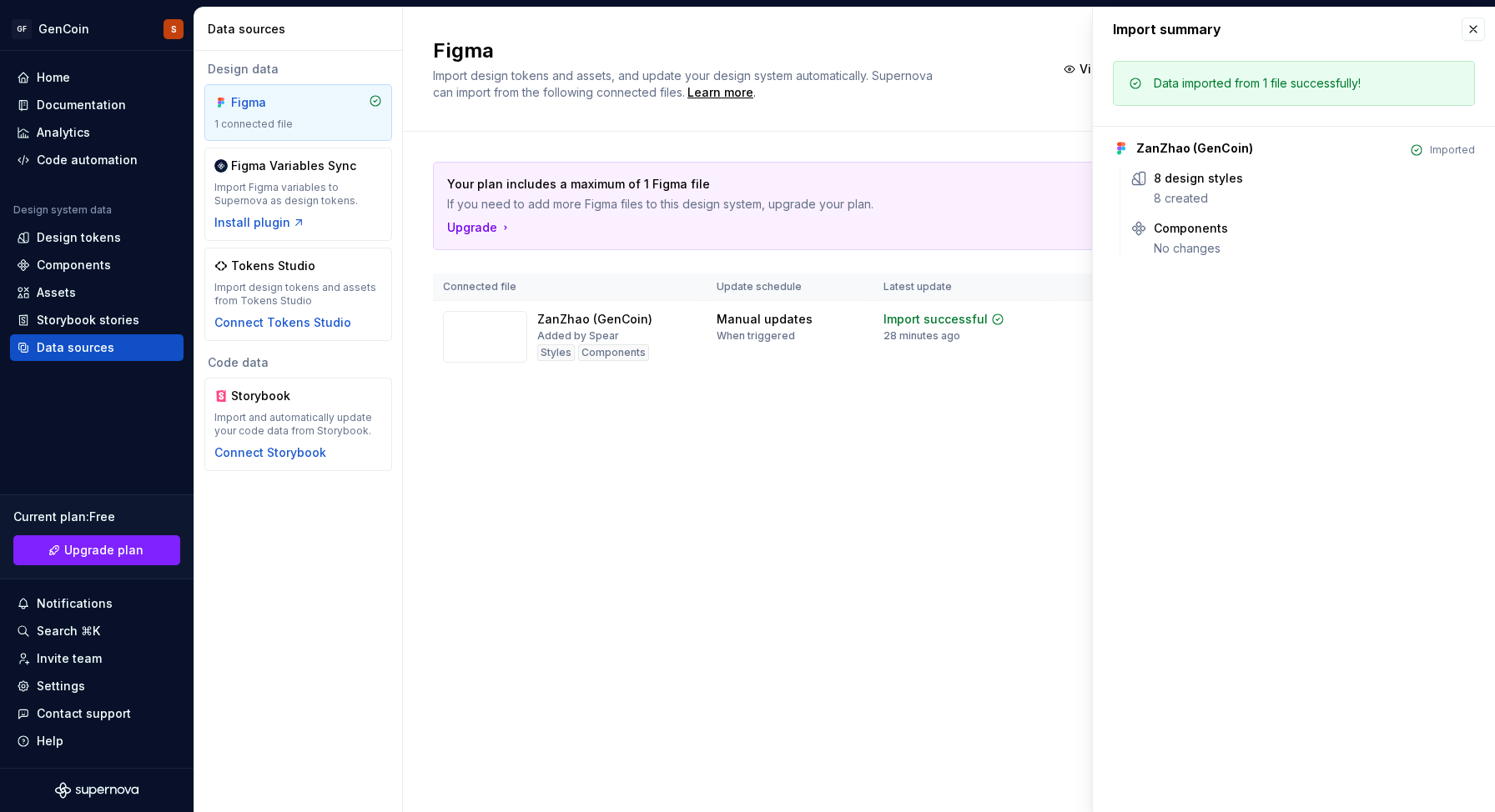
click at [895, 418] on div "Your plan includes a maximum of 1 Figma file If you need to add more Figma file…" at bounding box center [949, 283] width 1032 height 304
click at [902, 416] on div "Your plan includes a maximum of 1 Figma file If you need to add more Figma file…" at bounding box center [949, 283] width 1032 height 304
click at [591, 337] on div "Added by Spear" at bounding box center [577, 336] width 81 height 14
click at [593, 341] on div "Added by Spear" at bounding box center [577, 336] width 81 height 14
click at [114, 266] on div "Components" at bounding box center [96, 265] width 160 height 16
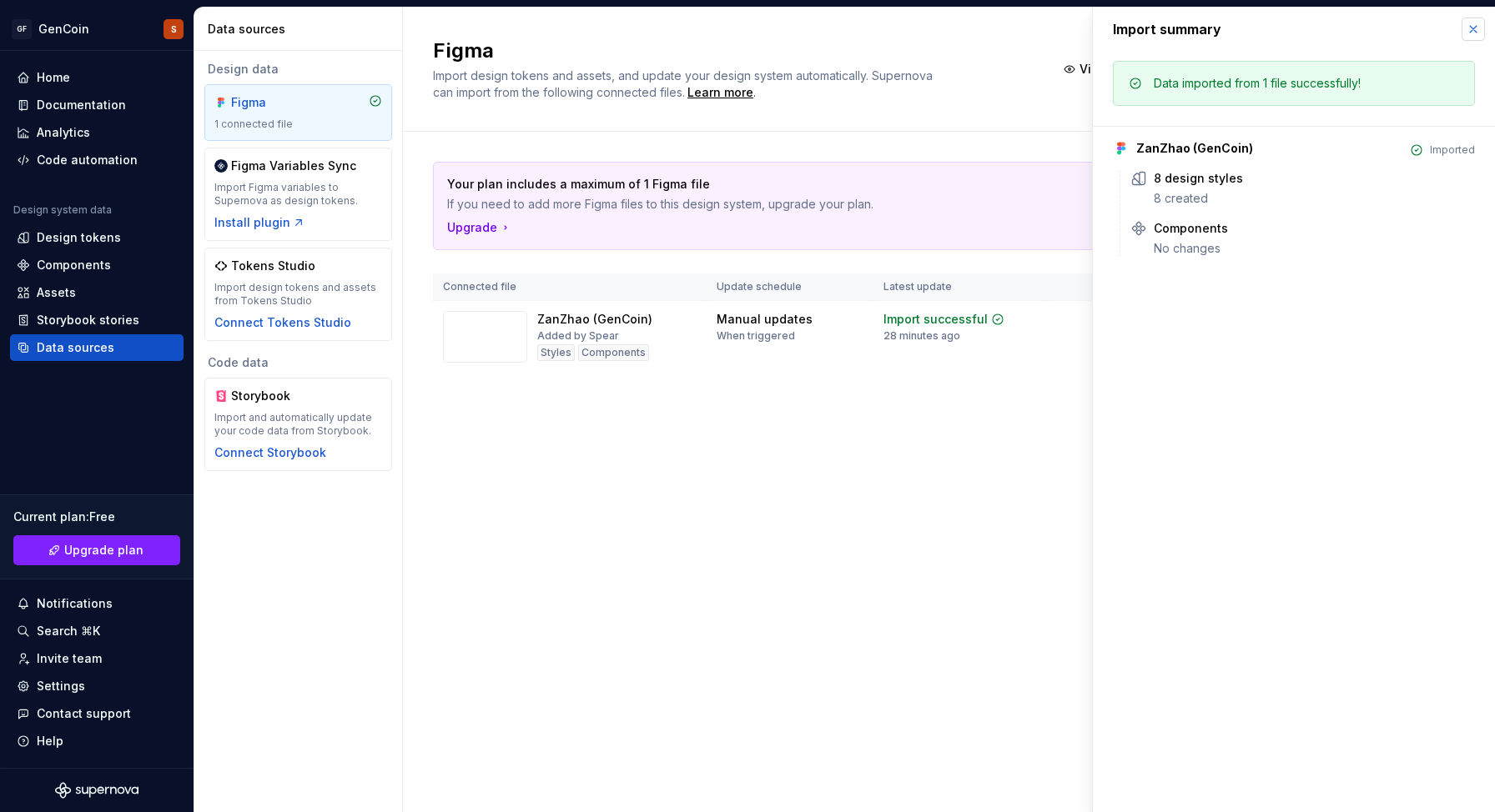
click at [1470, 35] on button "button" at bounding box center [1474, 29] width 24 height 24
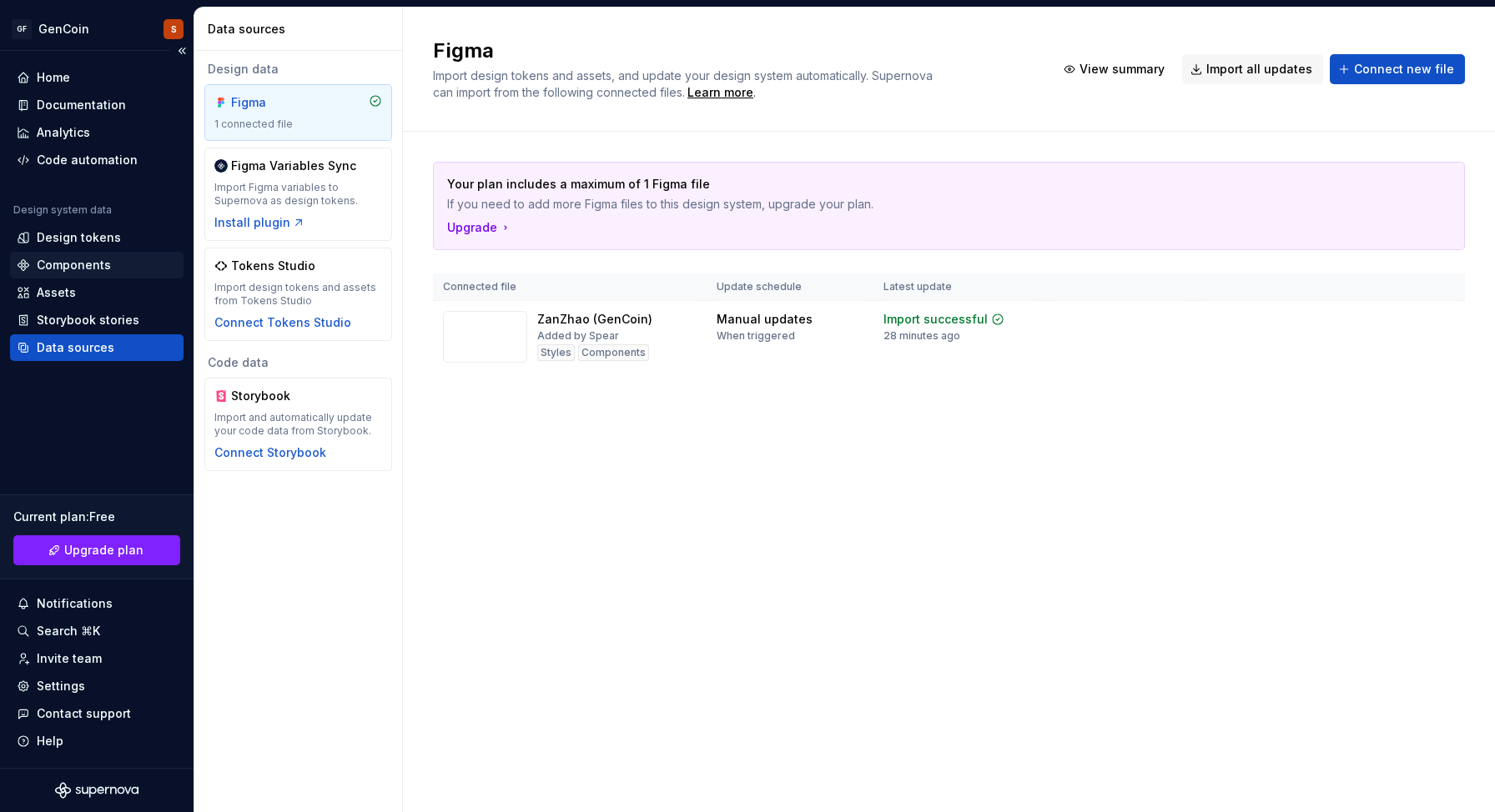
click at [102, 262] on div "Components" at bounding box center [73, 265] width 74 height 16
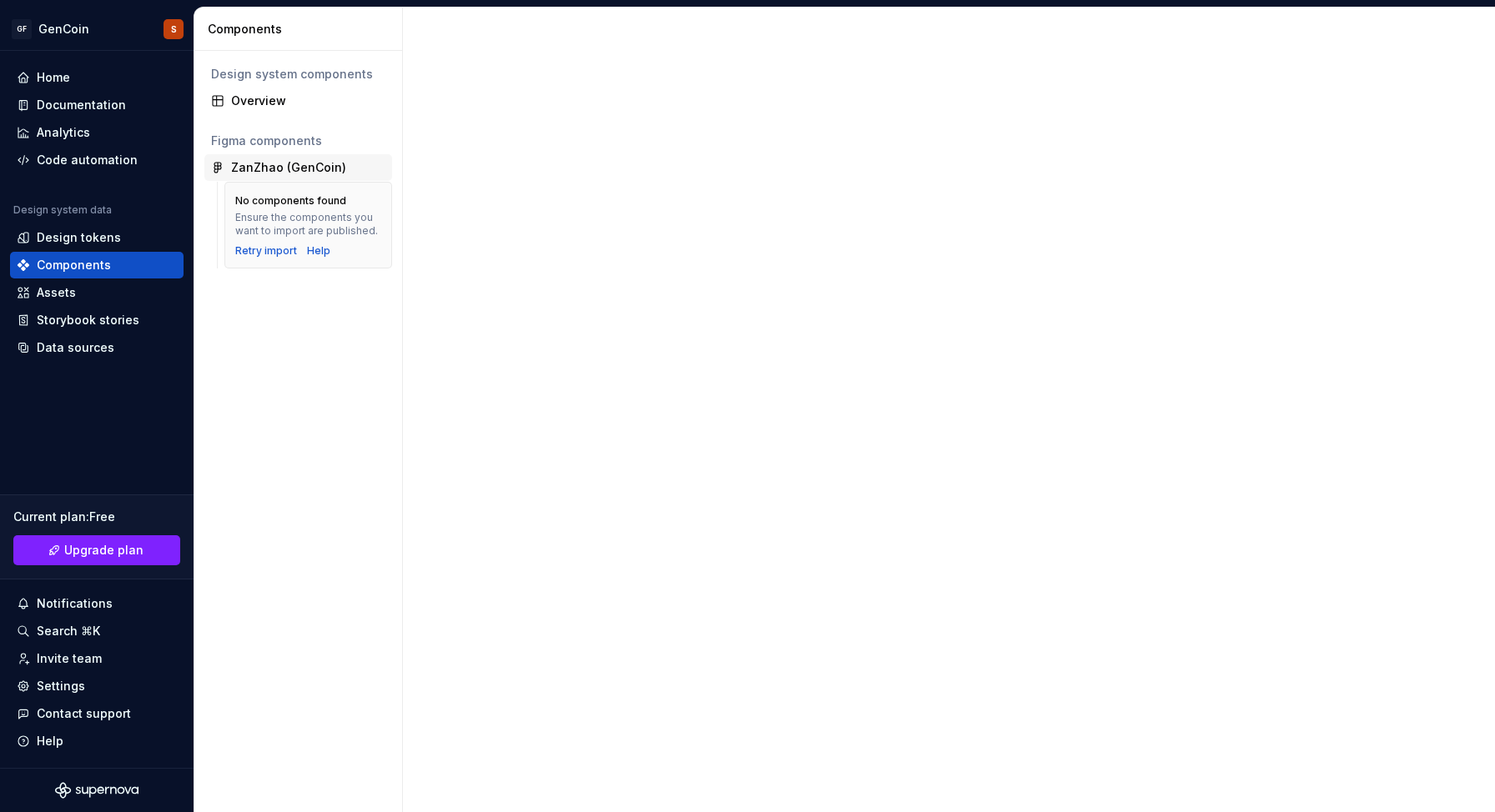
click at [328, 167] on div "ZanZhao (GenCoin)" at bounding box center [289, 167] width 115 height 16
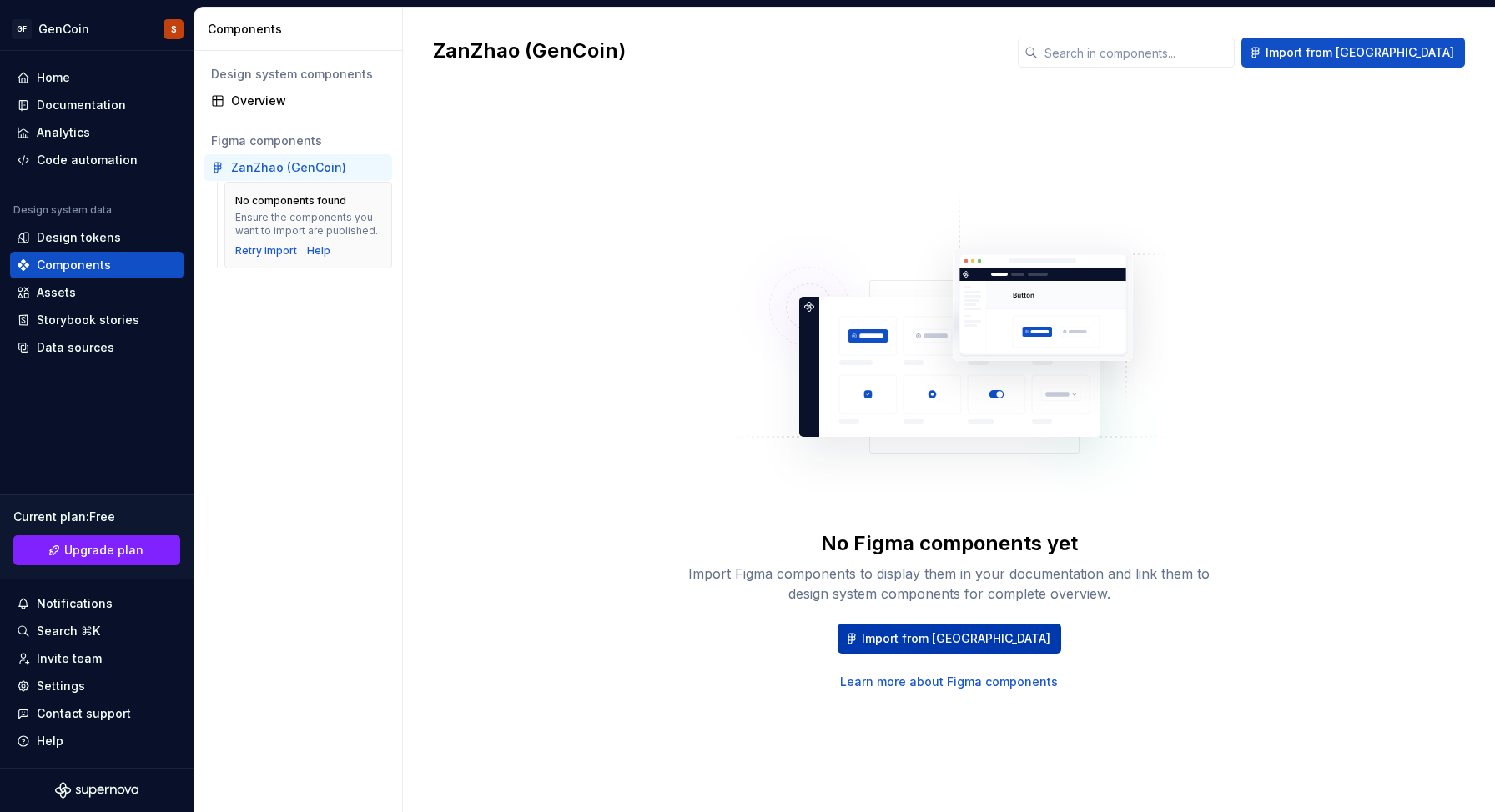
click at [919, 630] on span "Import from [GEOGRAPHIC_DATA]" at bounding box center [956, 638] width 188 height 16
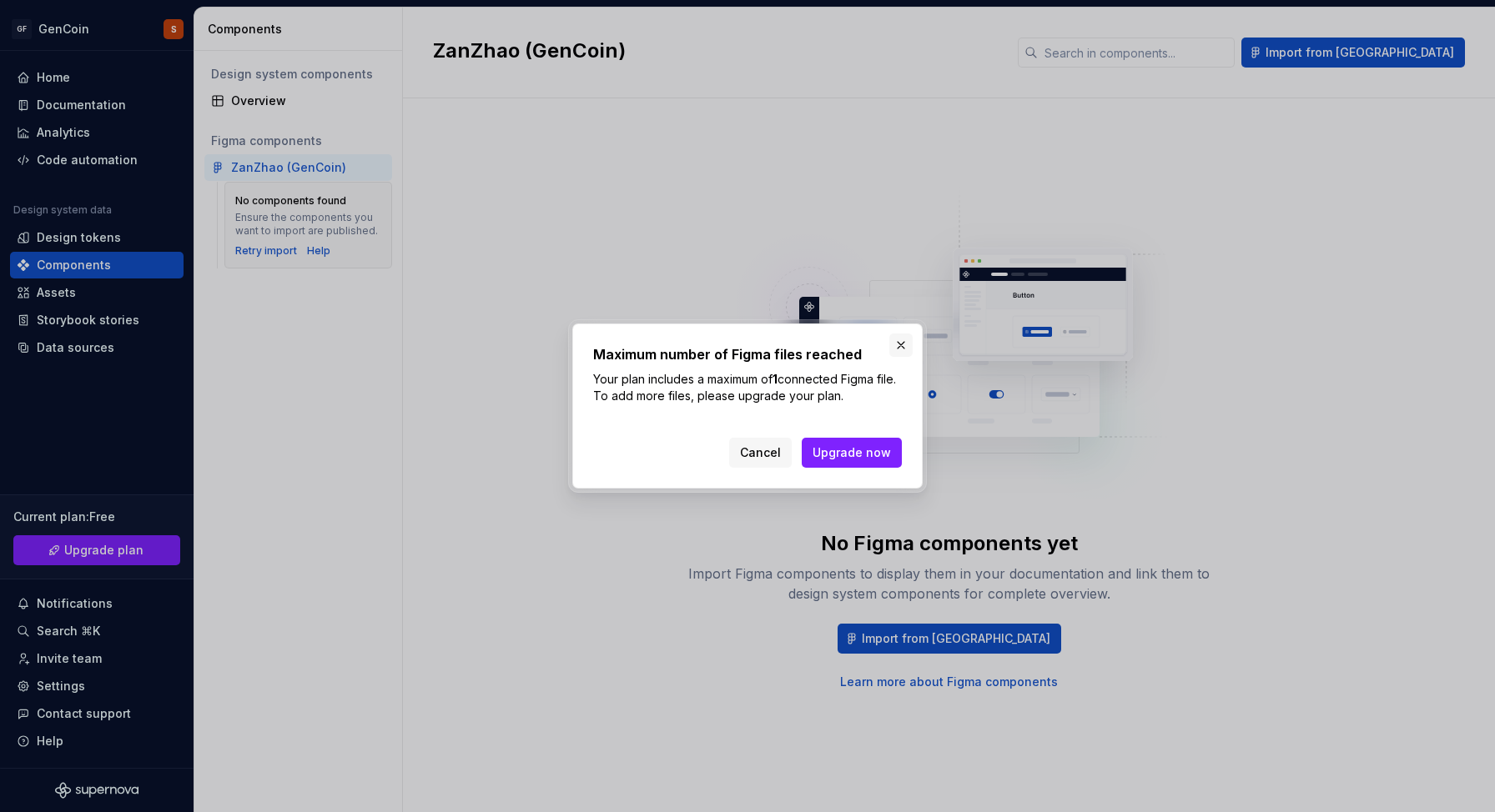
click at [902, 346] on button "button" at bounding box center [901, 346] width 24 height 24
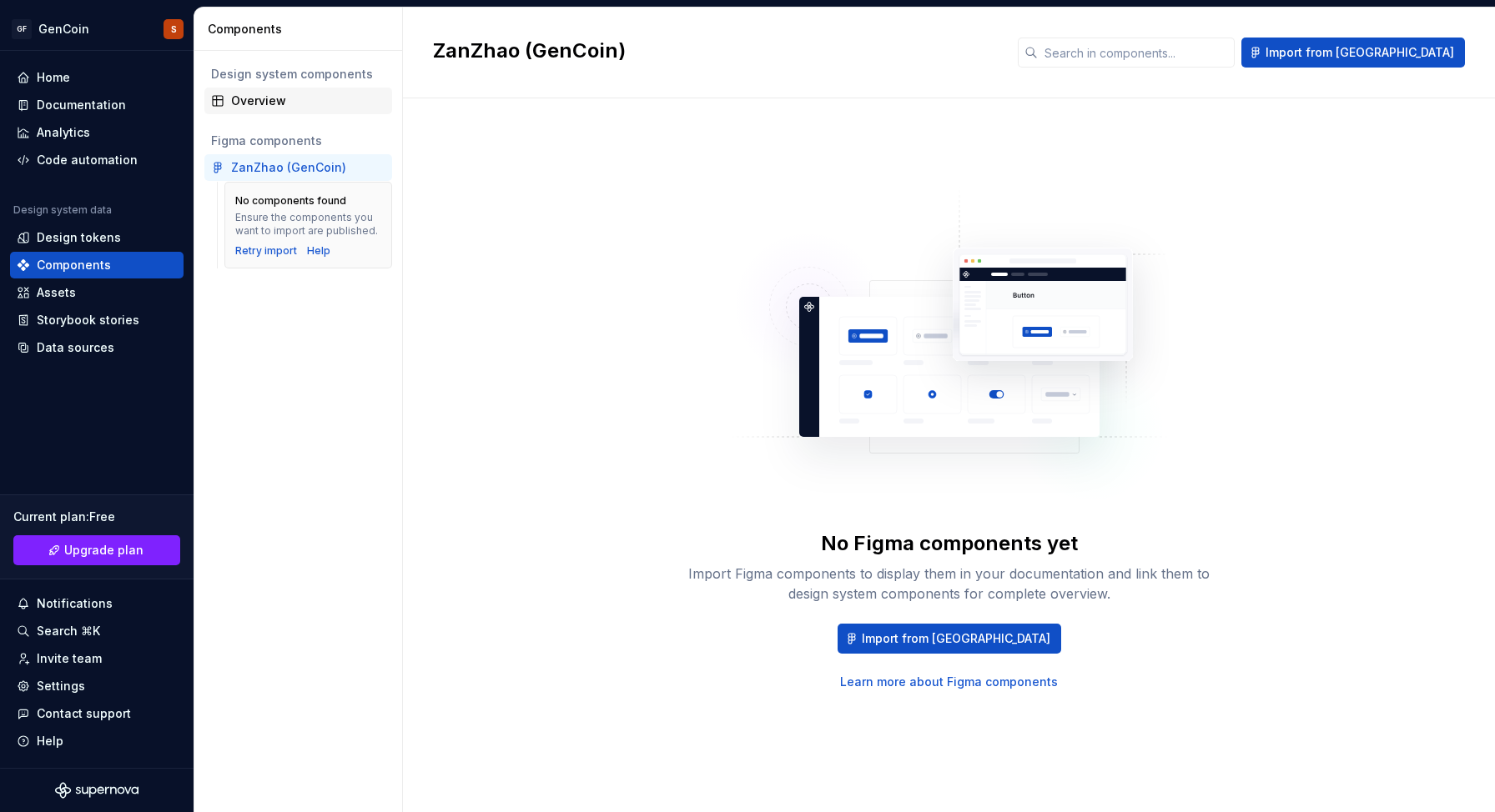
click at [275, 100] on div "Overview" at bounding box center [308, 101] width 155 height 16
click at [1369, 189] on div "No Figma components yet Import Figma components to display them in your documen…" at bounding box center [949, 438] width 1032 height 620
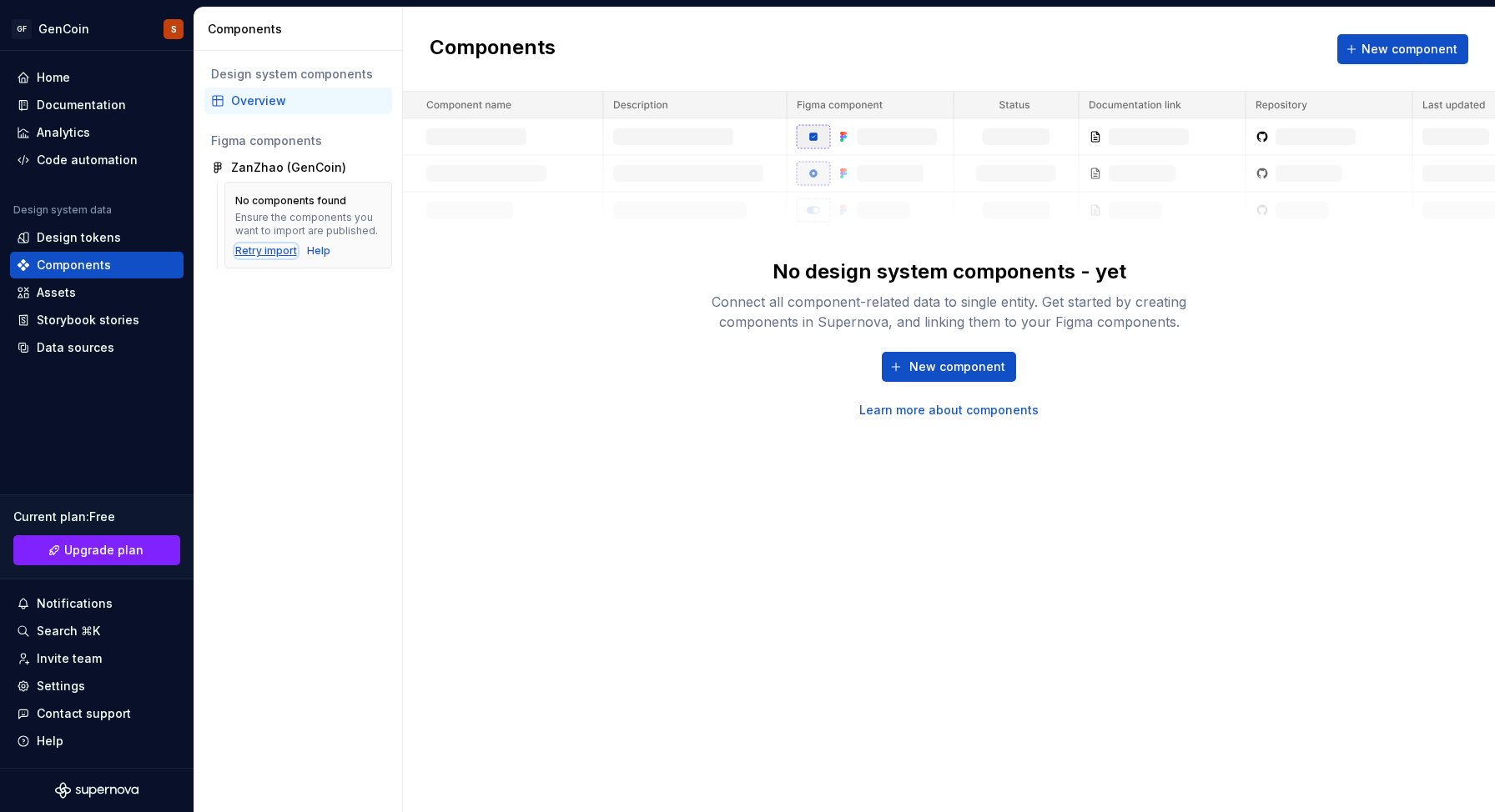
click at [248, 254] on div "Retry import" at bounding box center [265, 251] width 61 height 14
click at [567, 161] on img at bounding box center [949, 160] width 1092 height 137
click at [281, 249] on div "Retry import" at bounding box center [265, 251] width 61 height 14
